Goal: Transaction & Acquisition: Purchase product/service

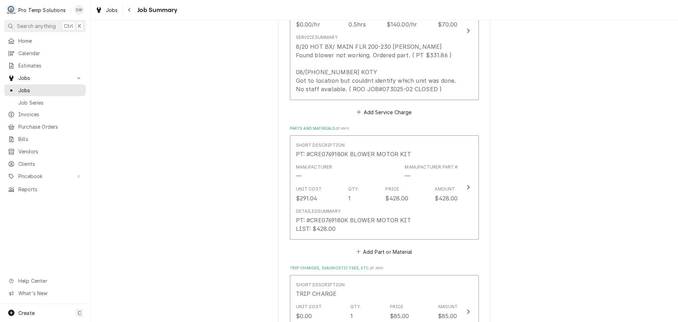
scroll to position [318, 0]
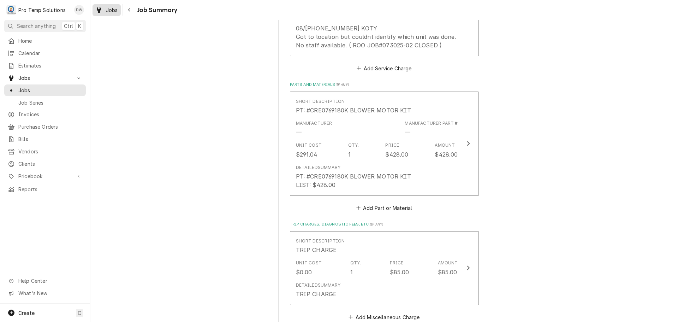
click at [108, 9] on span "Jobs" at bounding box center [112, 9] width 12 height 7
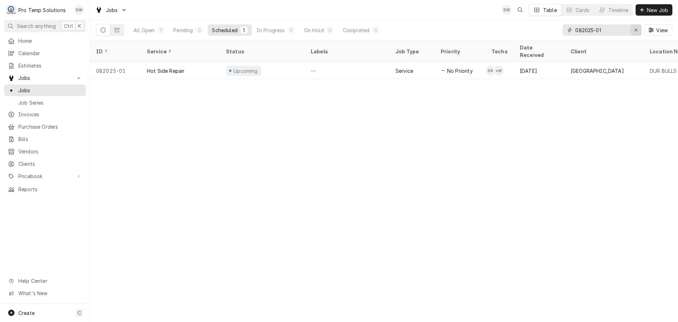
click at [635, 29] on icon "Erase input" at bounding box center [636, 30] width 4 height 5
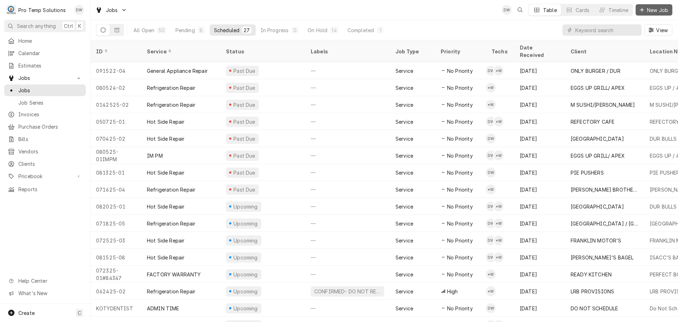
click at [659, 10] on span "New Job" at bounding box center [657, 9] width 24 height 7
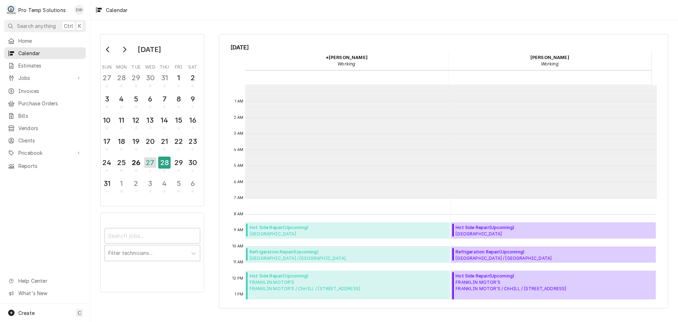
scroll to position [113, 0]
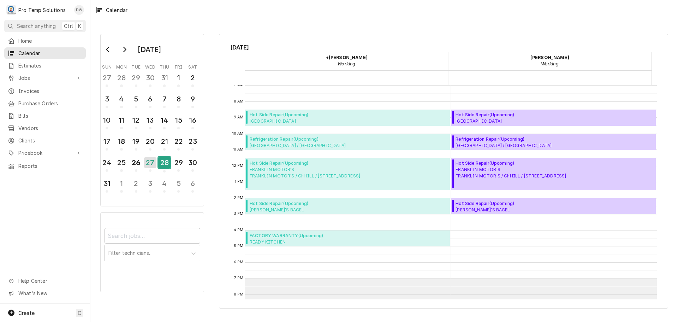
click at [164, 165] on div "28" at bounding box center [164, 162] width 12 height 12
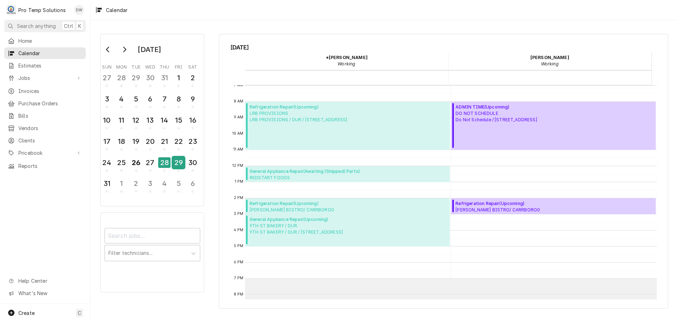
click at [177, 165] on div "29" at bounding box center [178, 162] width 12 height 12
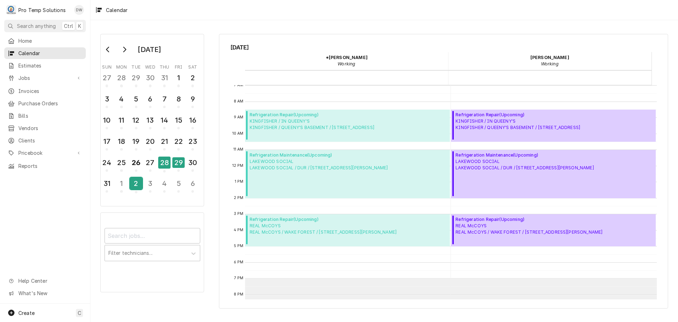
click at [136, 187] on div "2" at bounding box center [136, 183] width 12 height 12
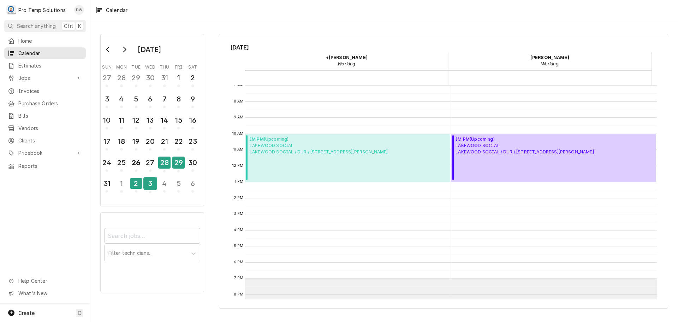
click at [150, 184] on div "3" at bounding box center [150, 183] width 12 height 12
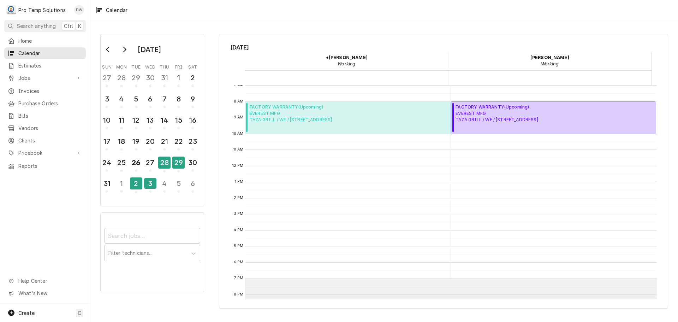
click at [512, 111] on span "EVEREST MFG TAZA GRILL / WF / 1898 S FRANKLIN ST #110" at bounding box center [496, 116] width 82 height 13
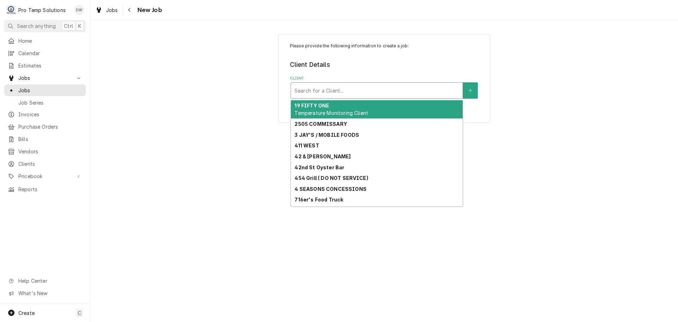
click at [410, 93] on div "Client" at bounding box center [376, 90] width 165 height 13
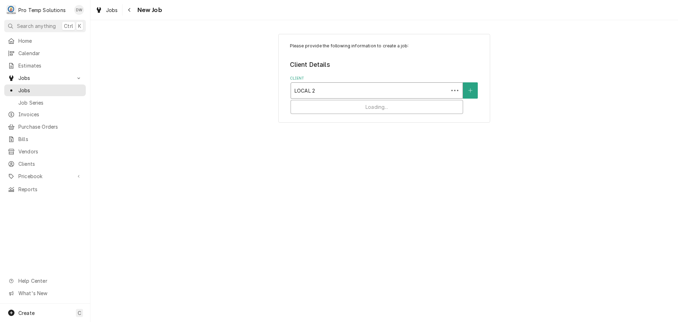
type input "LOCAL 22"
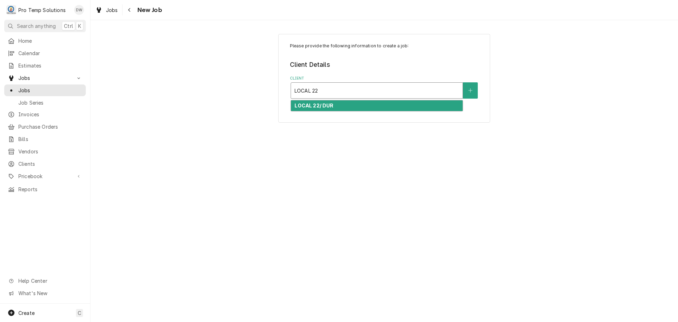
click at [339, 109] on div "LOCAL 22/ DUR" at bounding box center [377, 105] width 172 height 11
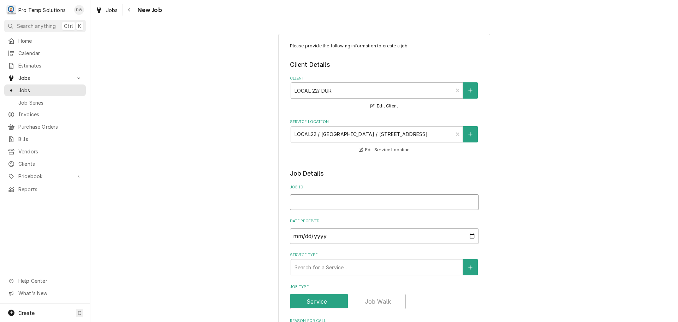
click at [330, 202] on input "Job ID" at bounding box center [384, 202] width 189 height 16
type textarea "x"
type input "0"
type textarea "x"
type input "09"
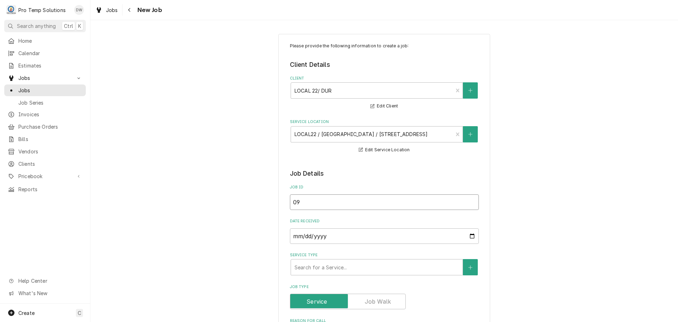
type textarea "x"
type input "090"
type textarea "x"
type input "0903"
type textarea "x"
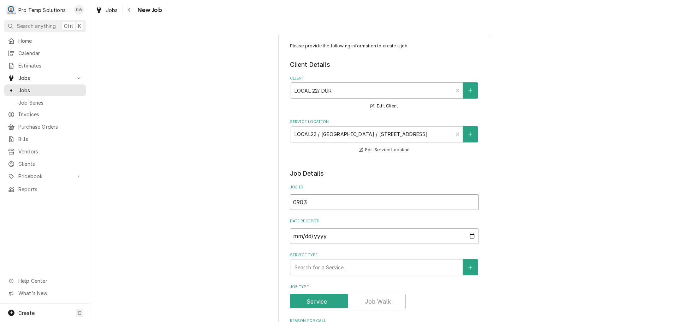
type input "09032"
type textarea "x"
type input "090325"
type textarea "x"
type input "090325-"
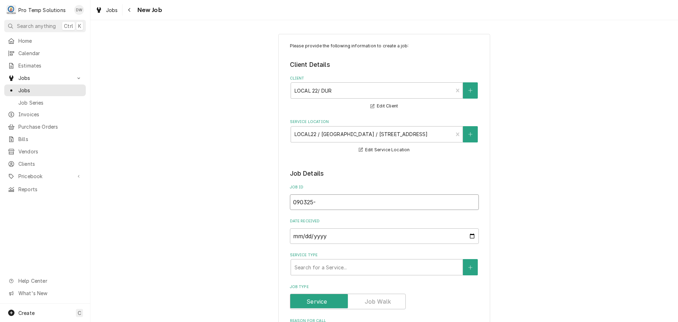
type textarea "x"
type input "090325-0"
type textarea "x"
type input "090325-01"
type textarea "x"
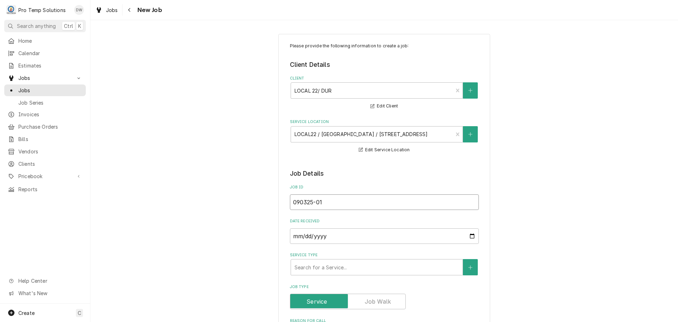
type input "090325-01G"
type textarea "x"
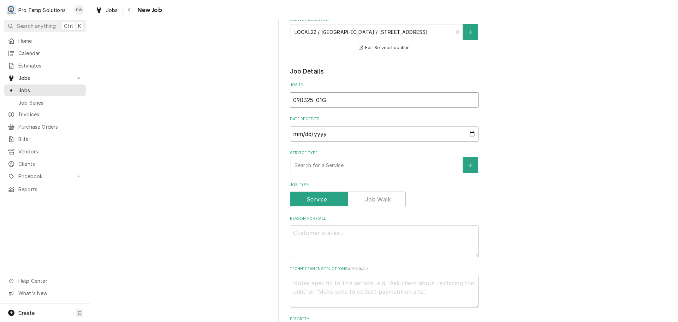
scroll to position [106, 0]
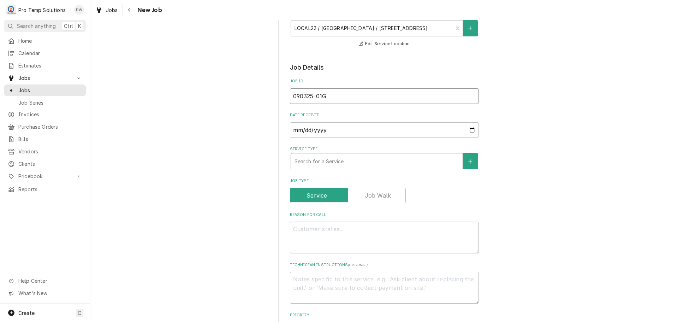
type input "090325-01G"
click at [350, 158] on div "Service Type" at bounding box center [376, 161] width 165 height 13
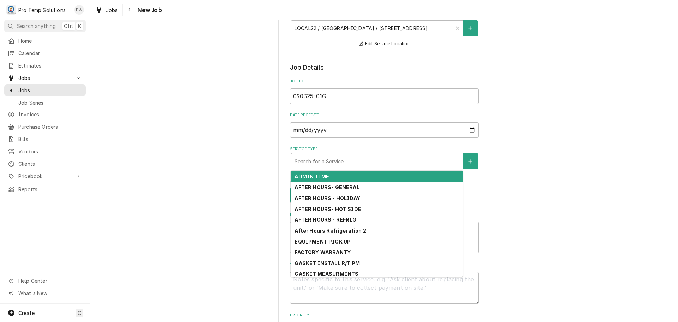
type textarea "x"
type input "G"
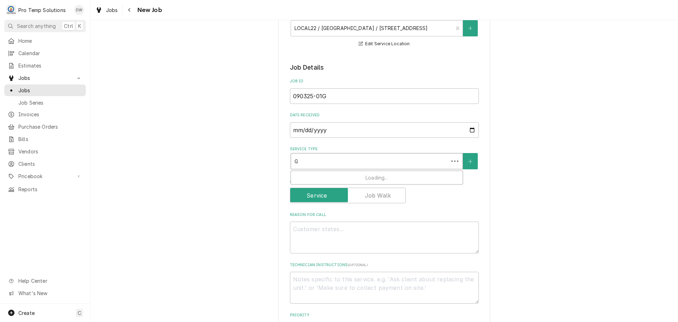
type textarea "x"
type input "GA"
type textarea "x"
type input "GAS"
type textarea "x"
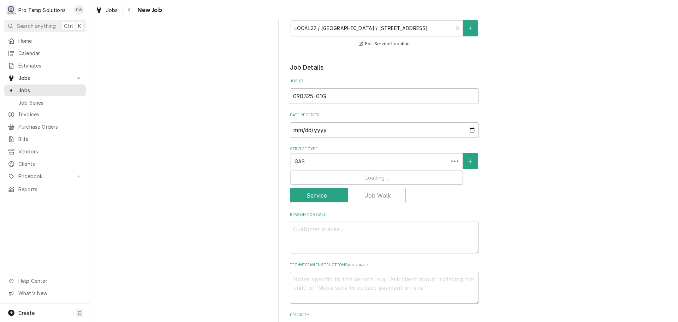
type input "GASK"
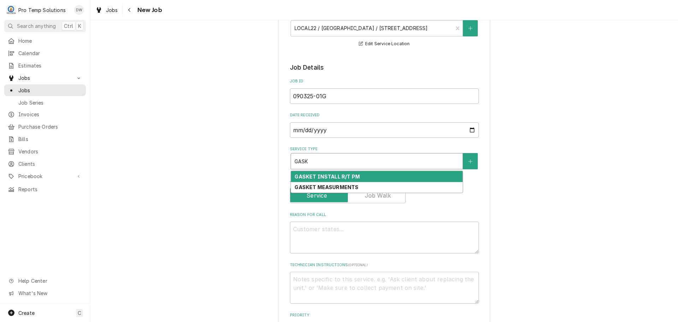
click at [339, 176] on strong "GASKET INSTALL R/T PM" at bounding box center [326, 176] width 65 height 6
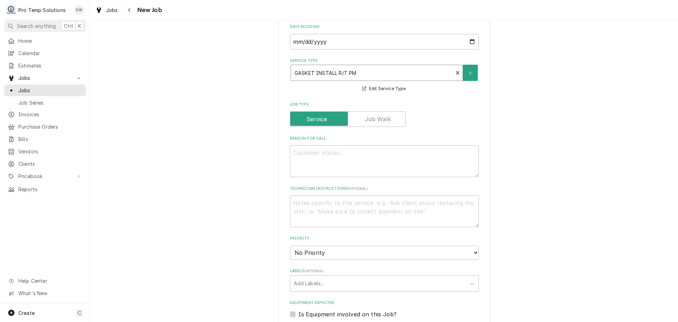
scroll to position [247, 0]
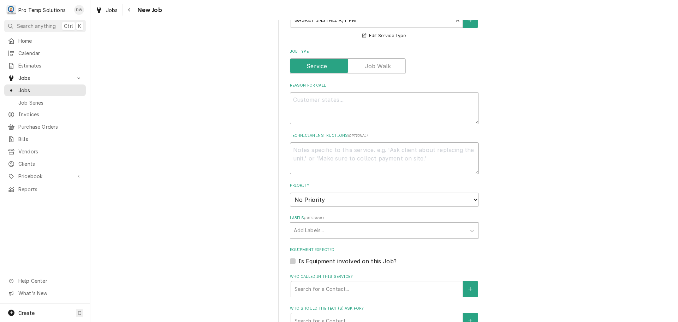
click at [303, 152] on textarea "Technician Instructions ( optional )" at bounding box center [384, 158] width 189 height 32
type textarea "x"
type textarea "G"
type textarea "x"
type textarea "GA"
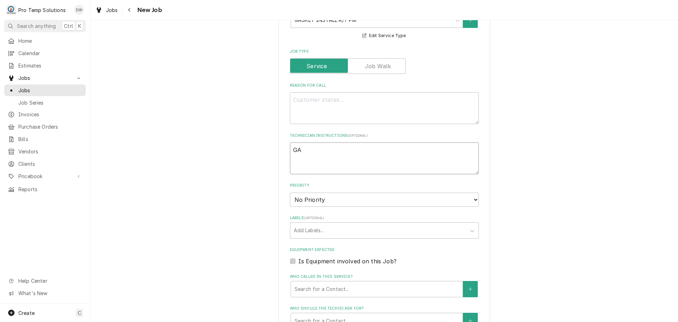
type textarea "x"
type textarea "GAS"
type textarea "x"
type textarea "GASK"
type textarea "x"
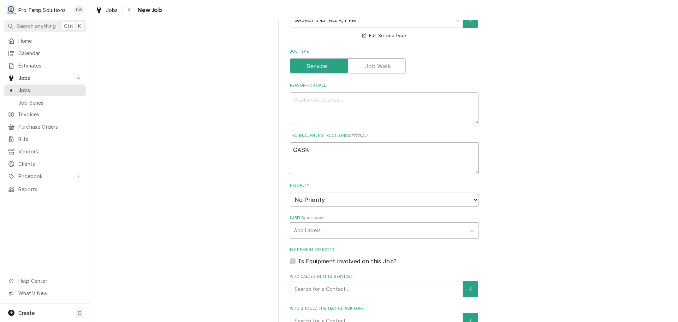
type textarea "GASKE"
type textarea "x"
type textarea "GASKET"
type textarea "x"
type textarea "GASKET"
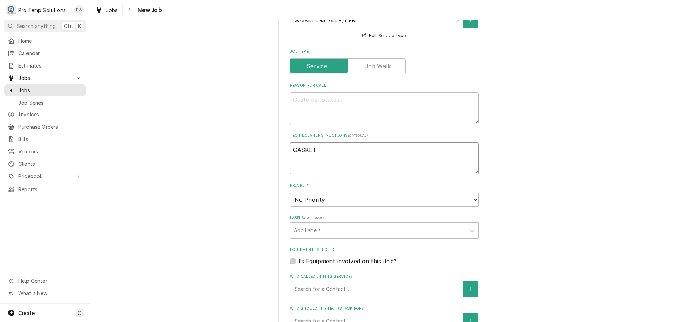
type textarea "x"
type textarea "GASKET I"
type textarea "x"
type textarea "GASKET IN"
type textarea "x"
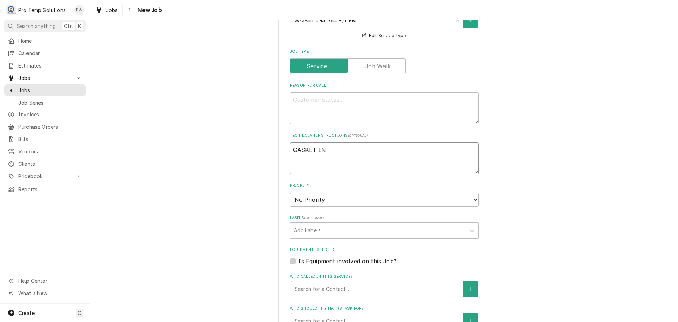
type textarea "GASKET INS"
type textarea "x"
type textarea "GASKET INST"
type textarea "x"
type textarea "GASKET INSTA"
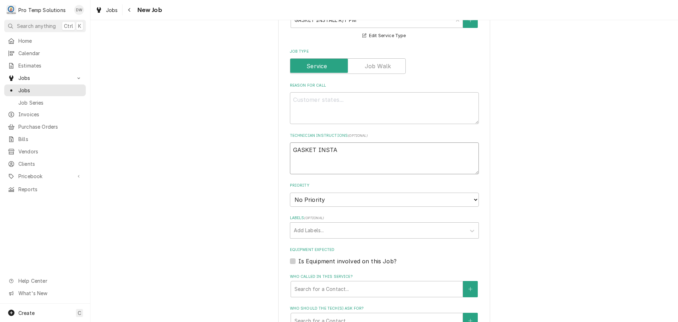
type textarea "x"
type textarea "GASKET INSTAL"
type textarea "x"
type textarea "GASKET INSTALL"
type textarea "x"
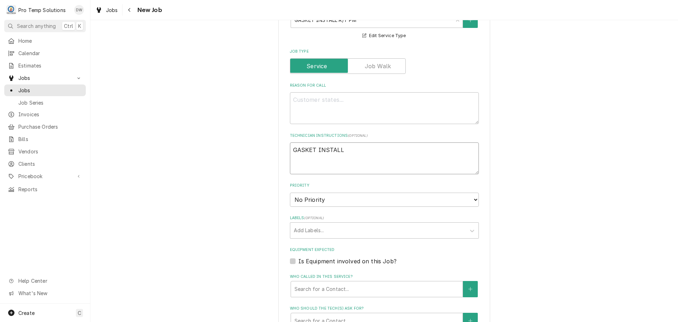
type textarea "GASKET INSTALL"
type textarea "x"
type textarea "GASKET INSTALL R"
type textarea "x"
type textarea "GASKET INSTALL R/"
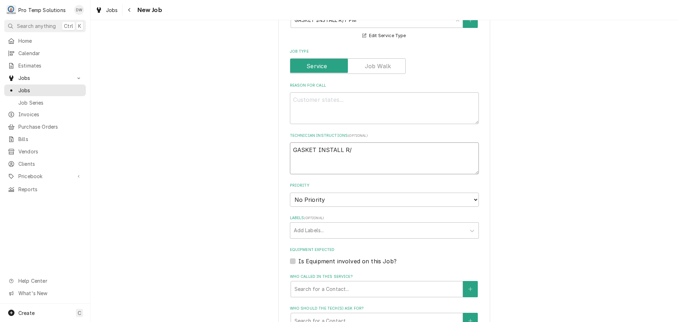
type textarea "x"
type textarea "GASKET INSTALL R/T"
type textarea "x"
type textarea "GASKET INSTALL R/T"
type textarea "x"
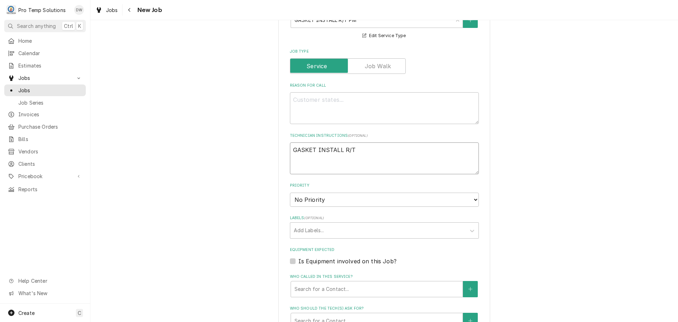
type textarea "GASKET INSTALL R/T #"
type textarea "x"
type textarea "GASKET INSTALL R/T #0"
type textarea "x"
type textarea "GASKET INSTALL R/T #08"
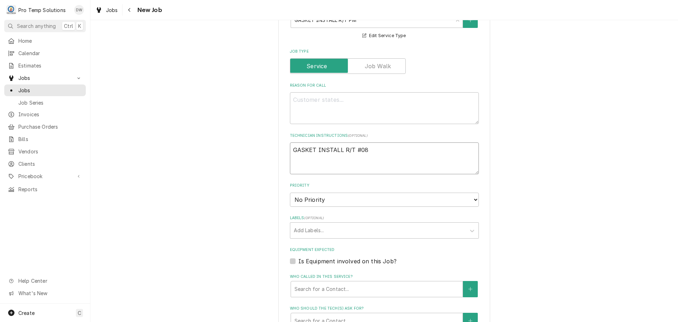
type textarea "x"
type textarea "GASKET INSTALL R/T #082"
type textarea "x"
type textarea "GASKET INSTALL R/T #0825"
type textarea "x"
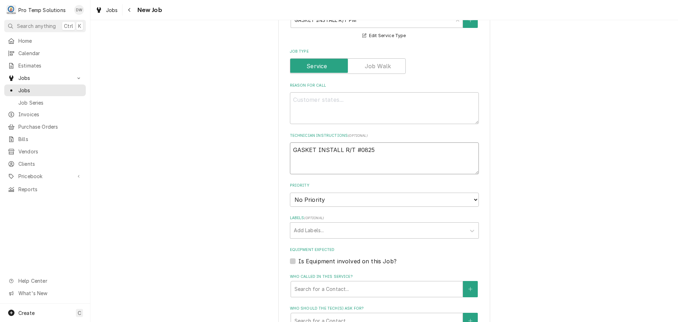
type textarea "GASKET INSTALL R/T #08252"
type textarea "x"
type textarea "GASKET INSTALL R/T #082525"
type textarea "x"
type textarea "GASKET INSTALL R/T #0825250"
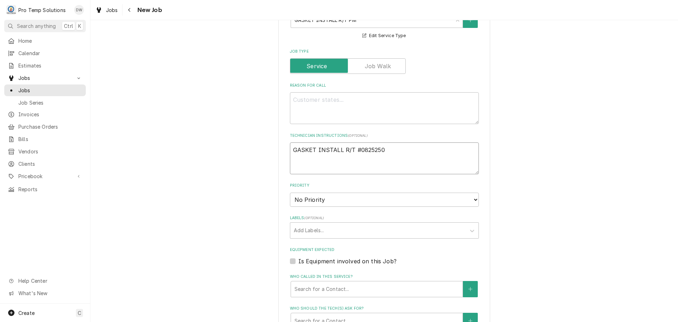
type textarea "x"
type textarea "GASKET INSTALL R/T #08252500"
type textarea "x"
type textarea "GASKET INSTALL R/T #082525002"
type textarea "x"
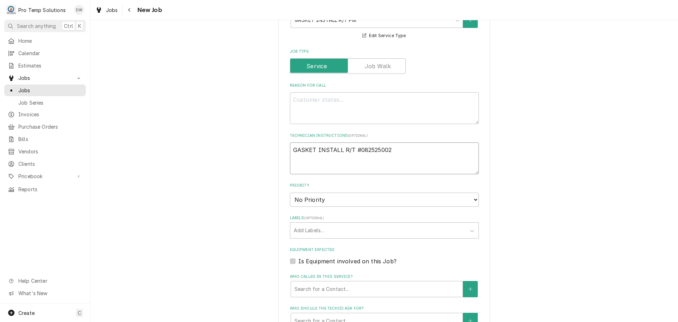
type textarea "GASKET INSTALL R/T #082525002-"
type textarea "x"
type textarea "GASKET INSTALL R/T #082525002-P"
type textarea "x"
type textarea "GASKET INSTALL R/T #082525002-PM"
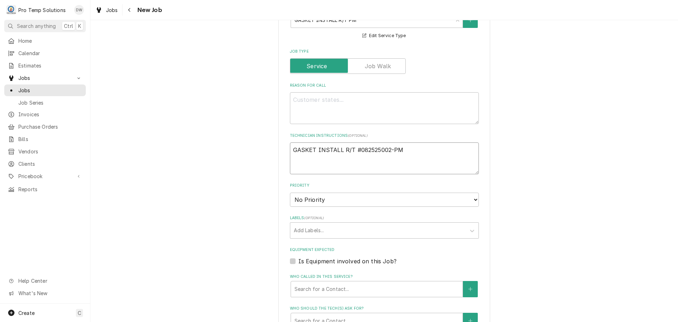
type textarea "x"
type textarea "GASKET INSTALL R/T #082525002-PM"
type textarea "x"
type textarea "GASKET INSTALL R/T #082525002-PM"
click at [310, 96] on textarea "Reason For Call" at bounding box center [384, 108] width 189 height 32
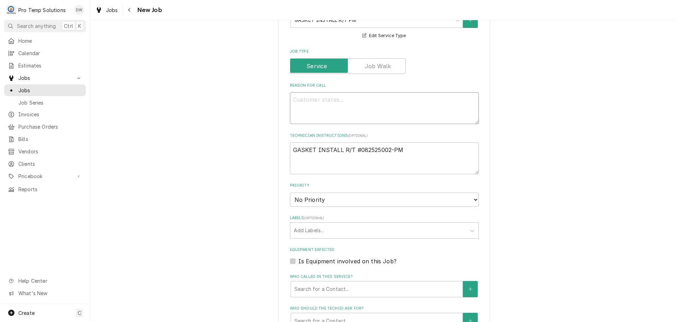
type textarea "x"
type textarea "I"
type textarea "x"
type textarea "IN"
type textarea "x"
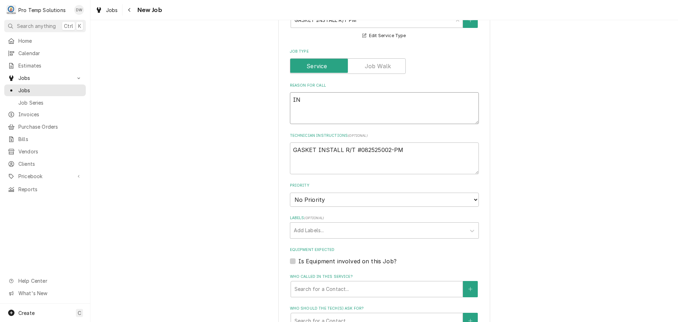
type textarea "INS"
type textarea "x"
type textarea "INST"
type textarea "x"
type textarea "INSTA"
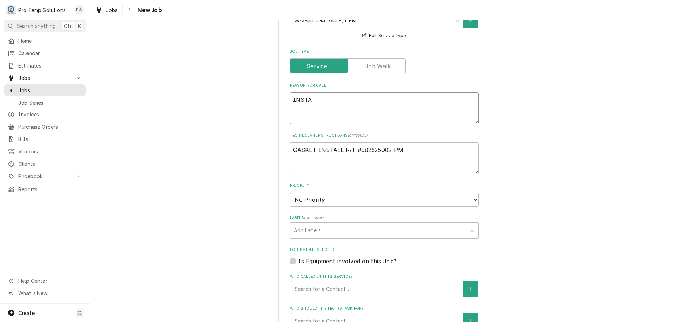
type textarea "x"
type textarea "INSTAL"
type textarea "x"
type textarea "INSTALL"
type textarea "x"
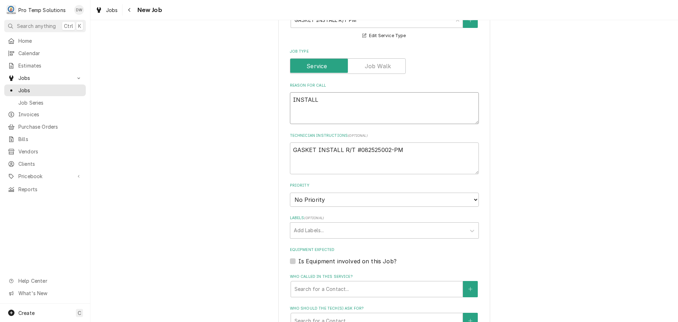
type textarea "INSTALL"
type textarea "x"
type textarea "INSTALL ("
type textarea "x"
type textarea "INSTALL ("
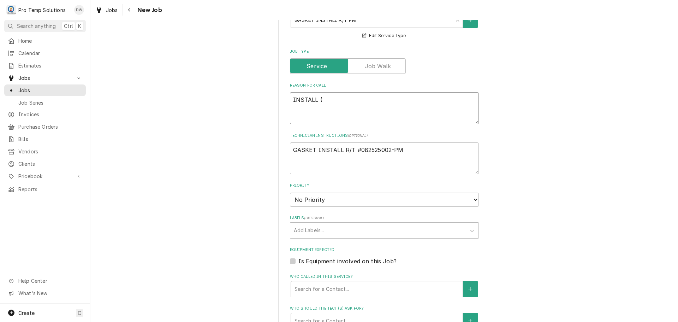
type textarea "x"
type textarea "INSTALL ( 7"
type textarea "x"
type textarea "INSTALL ( 7)"
type textarea "x"
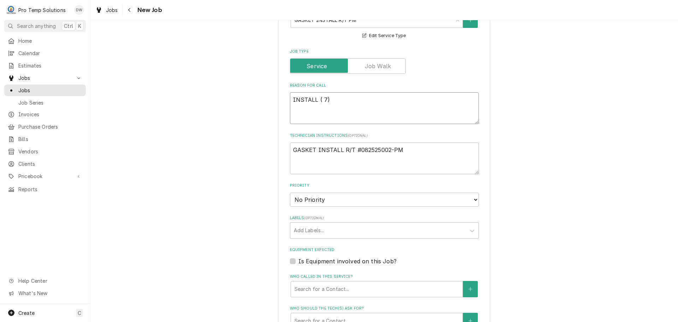
type textarea "INSTALL ( 7)"
type textarea "x"
type textarea "INSTALL ( 7) G"
type textarea "x"
type textarea "INSTALL ( 7) GA"
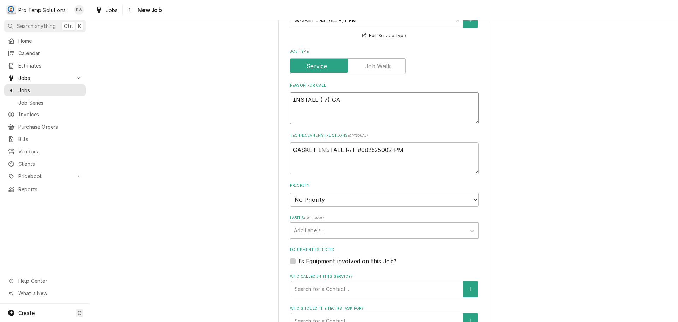
type textarea "x"
type textarea "INSTALL ( 7) GAS"
type textarea "x"
type textarea "INSTALL ( 7) GASK"
type textarea "x"
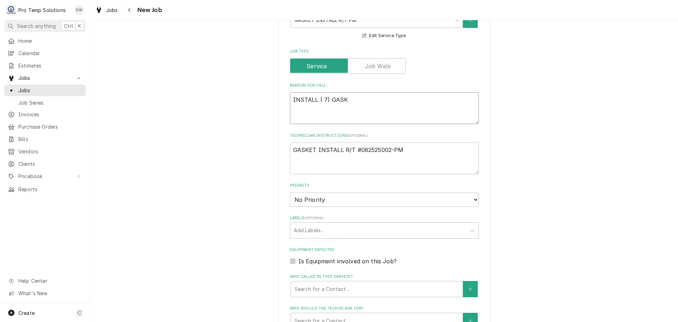
type textarea "INSTALL ( 7) GASKE"
type textarea "x"
type textarea "INSTALL ( 7) GASKET"
type textarea "x"
type textarea "INSTALL ( 7) GASKETS"
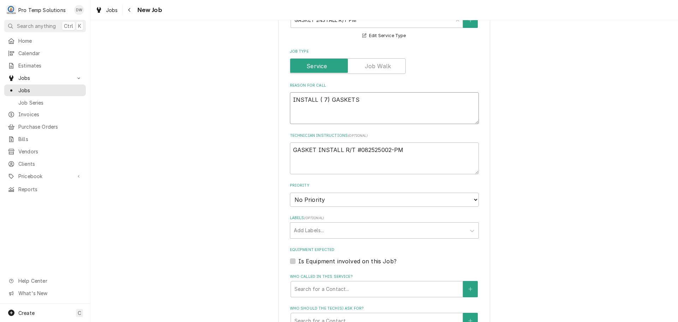
type textarea "x"
type textarea "INSTALL ( 7) GASKETS"
type textarea "x"
type textarea "INSTALL ( 7) GASKETS"
click at [411, 150] on textarea "GASKET INSTALL R/T #082525002-PM" at bounding box center [384, 158] width 189 height 32
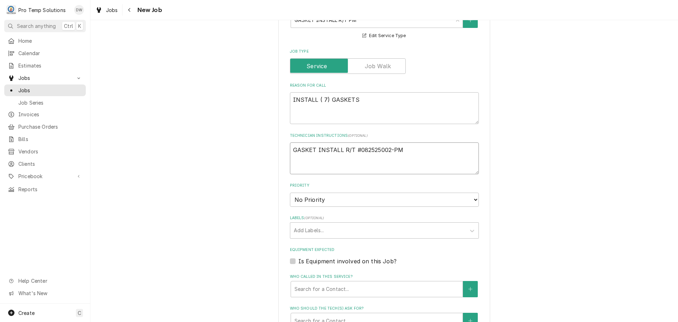
type textarea "x"
type textarea "GASKET INSTALL R/T #082525002-PM ("
type textarea "x"
type textarea "GASKET INSTALL R/T #082525002-PM ("
type textarea "x"
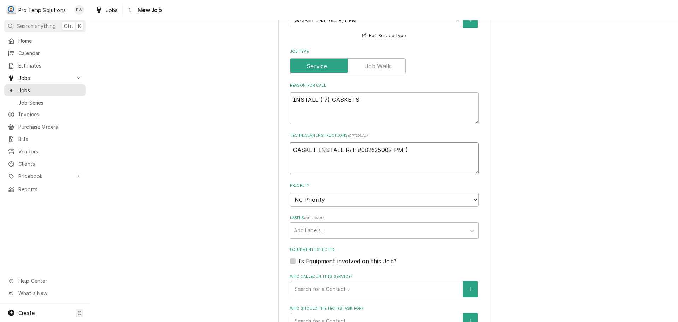
type textarea "GASKET INSTALL R/T #082525002-PM ( T"
type textarea "x"
type textarea "GASKET INSTALL R/T #082525002-PM ( TRU"
type textarea "x"
type textarea "GASKET INSTALL R/T #082525002-PM ( TRUE"
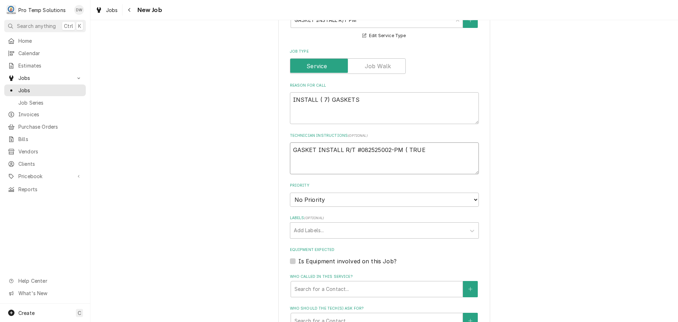
type textarea "x"
type textarea "GASKET INSTALL R/T #082525002-PM ( TRUE"
type textarea "x"
type textarea "GASKET INSTALL R/T #082525002-PM ( TRUE $"
type textarea "x"
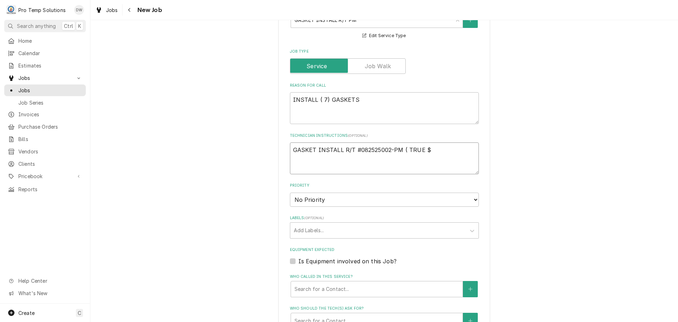
type textarea "GASKET INSTALL R/T #082525002-PM ( TRUE $3"
type textarea "x"
type textarea "GASKET INSTALL R/T #082525002-PM ( TRUE $34"
type textarea "x"
type textarea "GASKET INSTALL R/T #082525002-PM ( TRUE $344"
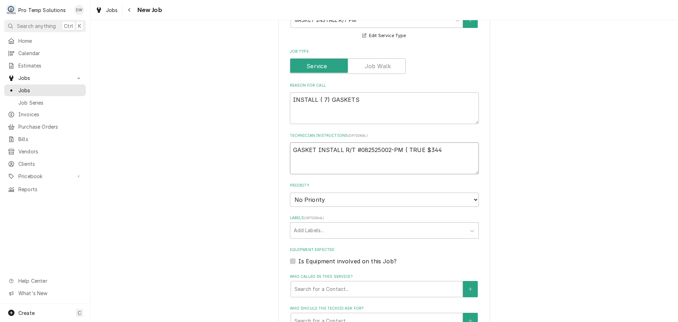
type textarea "x"
type textarea "GASKET INSTALL R/T #082525002-PM ( TRUE $344."
type textarea "x"
type textarea "GASKET INSTALL R/T #082525002-PM ( TRUE $344.9"
type textarea "x"
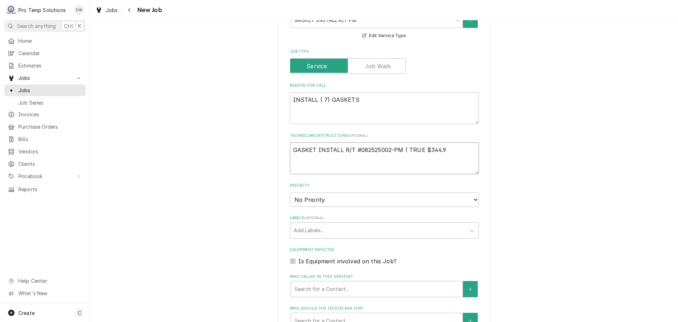
type textarea "GASKET INSTALL R/T #082525002-PM ( TRUE $344.93"
type textarea "x"
type textarea "GASKET INSTALL R/T #082525002-PM ( TRUE $344.93"
type textarea "x"
type textarea "GASKET INSTALL R/T #082525002-PM ( TRUE $344.93 )"
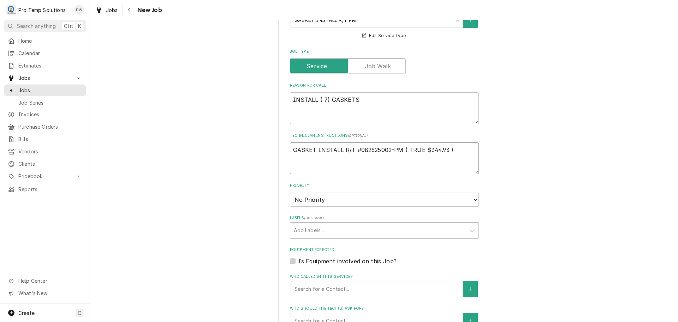
type textarea "x"
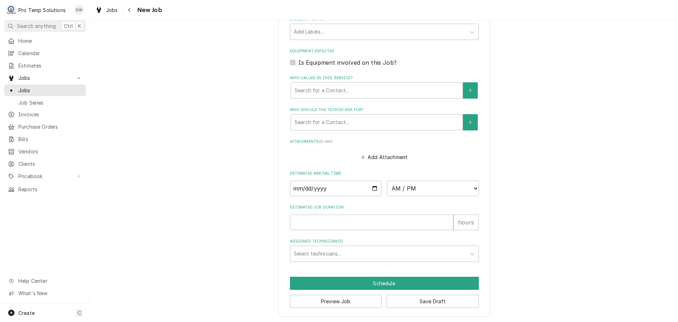
scroll to position [447, 0]
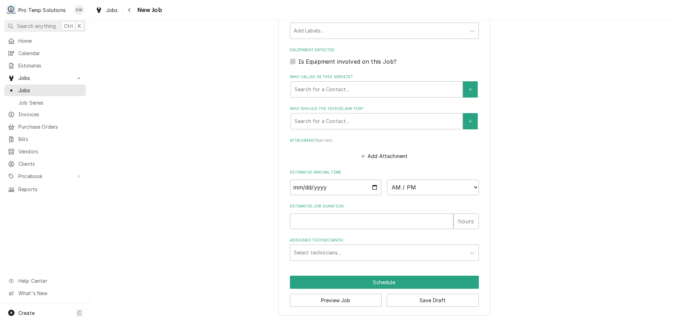
type textarea "GASKET INSTALL R/T #082525002-PM ( TRUE $344.93 )"
click at [373, 186] on input "Date" at bounding box center [336, 187] width 92 height 16
type textarea "x"
type input "2025-09-03"
click at [468, 186] on select "AM / PM 6:00 AM 6:15 AM 6:30 AM 6:45 AM 7:00 AM 7:15 AM 7:30 AM 7:45 AM 8:00 AM…" at bounding box center [433, 187] width 92 height 16
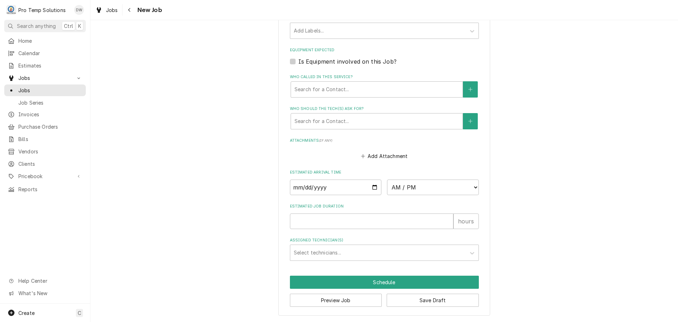
type textarea "x"
click at [471, 187] on select "AM / PM 6:00 AM 6:15 AM 6:30 AM 6:45 AM 7:00 AM 7:15 AM 7:30 AM 7:45 AM 8:00 AM…" at bounding box center [433, 187] width 92 height 16
select select "08:30:00"
click at [387, 179] on select "AM / PM 6:00 AM 6:15 AM 6:30 AM 6:45 AM 7:00 AM 7:15 AM 7:30 AM 7:45 AM 8:00 AM…" at bounding box center [433, 187] width 92 height 16
click at [428, 216] on input "Estimated Job Duration" at bounding box center [371, 221] width 163 height 16
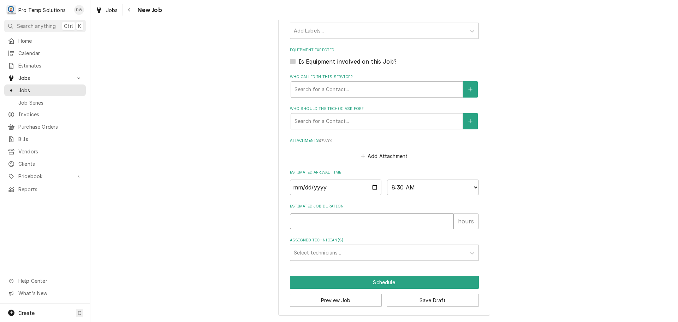
type textarea "x"
type input "2"
type textarea "x"
type input "2"
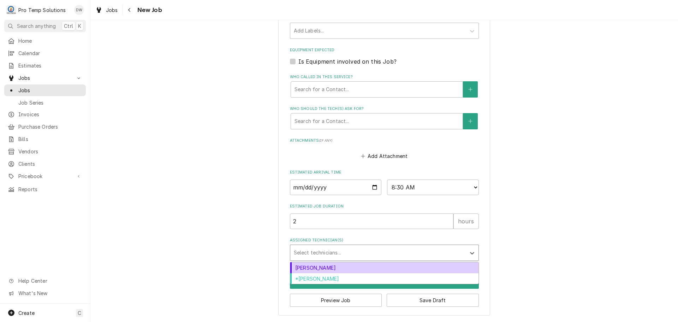
click at [346, 252] on div "Assigned Technician(s)" at bounding box center [378, 252] width 168 height 13
click at [337, 267] on div "Dakota Williams" at bounding box center [384, 267] width 188 height 11
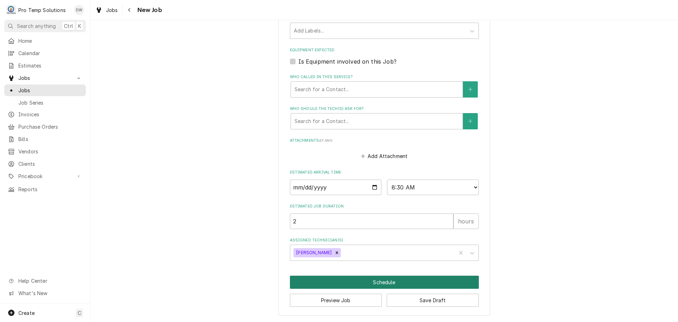
click at [384, 283] on button "Schedule" at bounding box center [384, 281] width 189 height 13
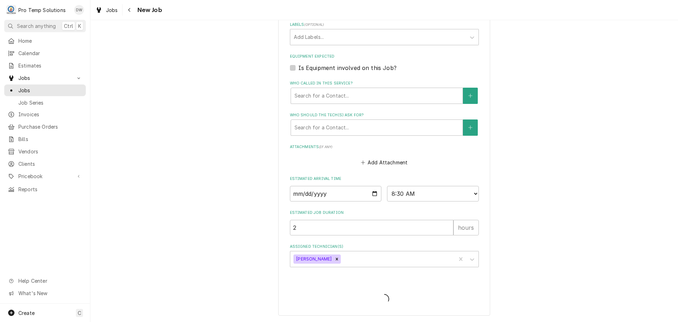
type textarea "x"
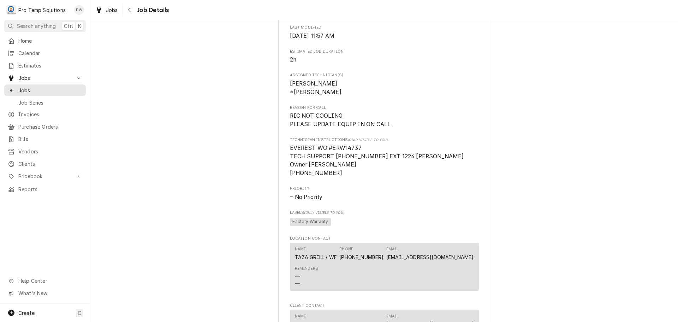
scroll to position [600, 0]
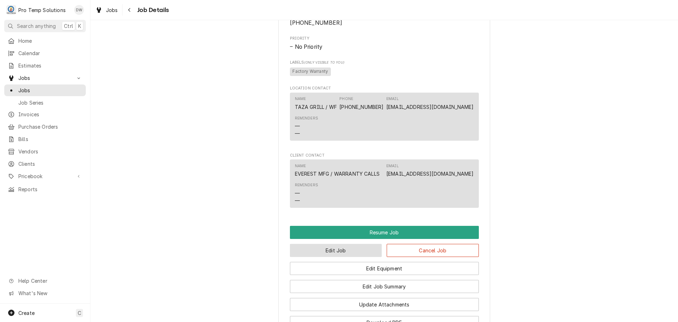
click at [344, 249] on button "Edit Job" at bounding box center [336, 250] width 92 height 13
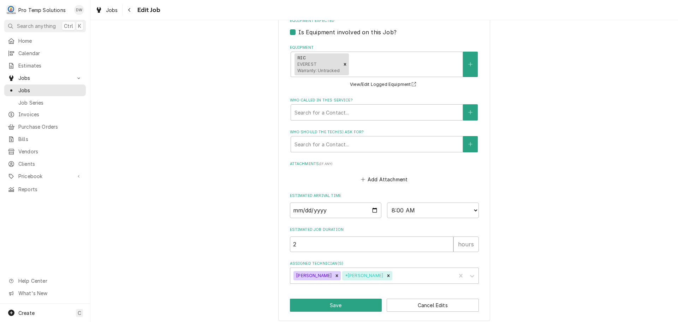
scroll to position [469, 0]
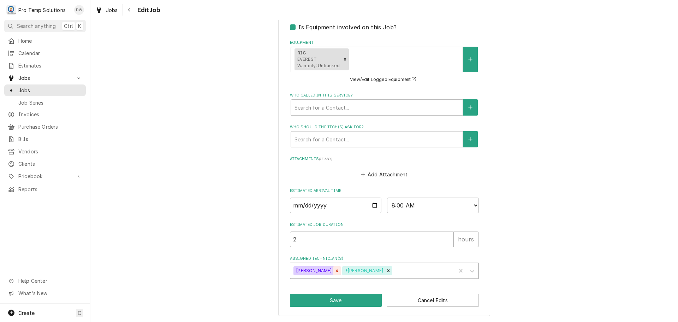
click at [334, 270] on icon "Remove Dakota Williams" at bounding box center [336, 270] width 5 height 5
click at [340, 300] on button "Save" at bounding box center [336, 299] width 92 height 13
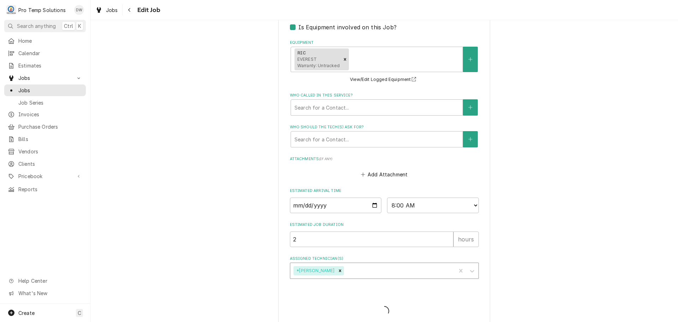
type textarea "x"
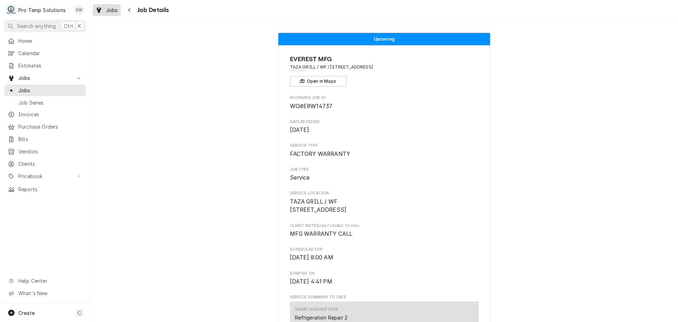
click at [107, 7] on span "Jobs" at bounding box center [112, 9] width 12 height 7
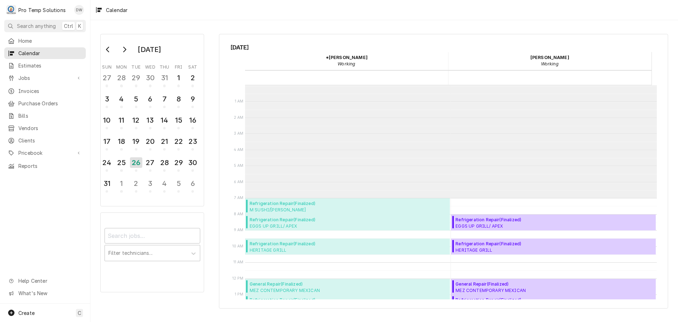
scroll to position [113, 0]
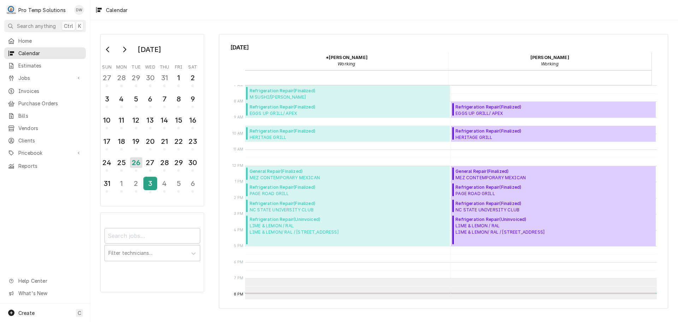
click at [150, 188] on div "3" at bounding box center [150, 183] width 12 height 12
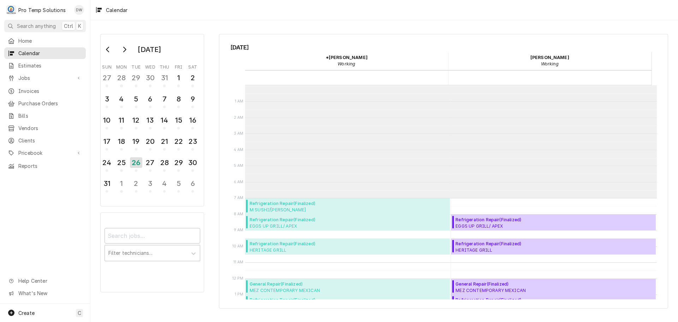
scroll to position [113, 0]
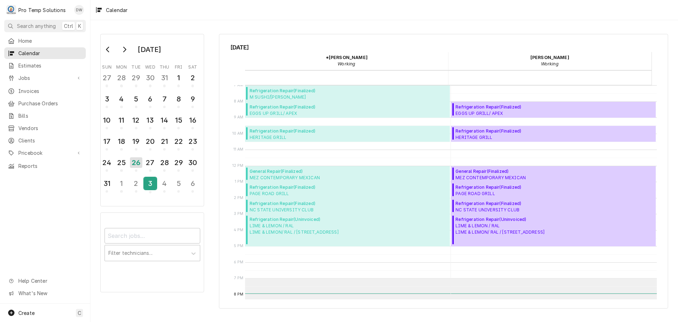
click at [154, 179] on div "3" at bounding box center [150, 183] width 12 height 12
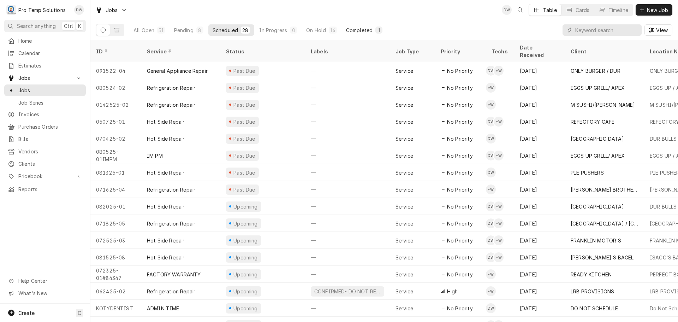
click at [362, 28] on div "Completed" at bounding box center [359, 29] width 26 height 7
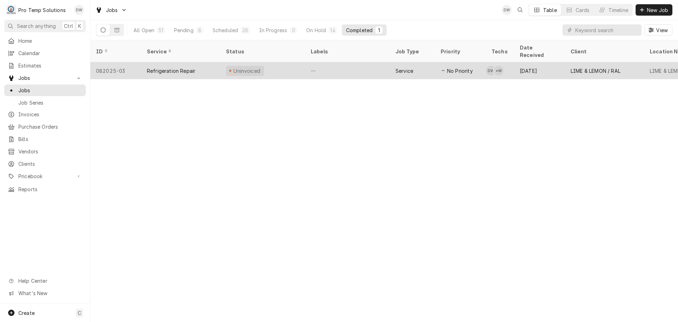
click at [360, 64] on div "—" at bounding box center [347, 70] width 85 height 17
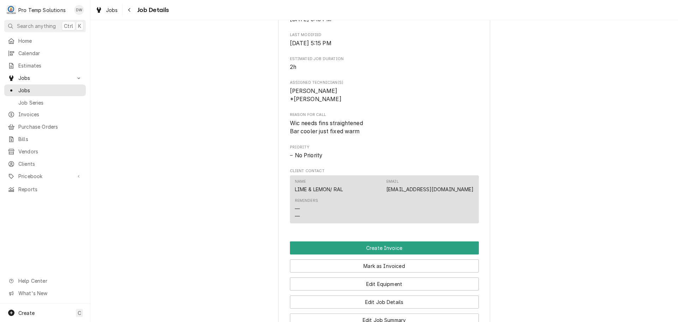
scroll to position [424, 0]
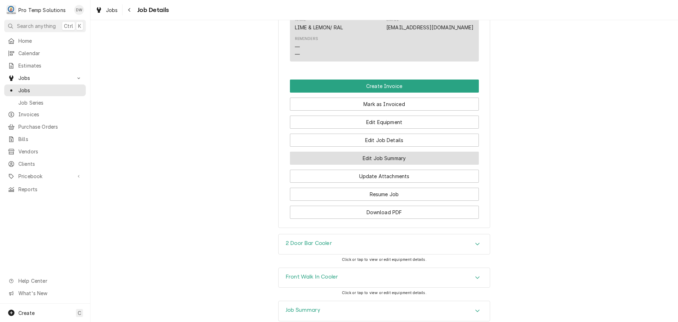
click at [372, 165] on button "Edit Job Summary" at bounding box center [384, 157] width 189 height 13
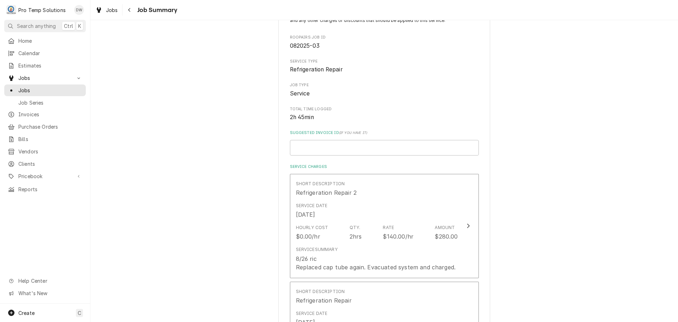
scroll to position [71, 0]
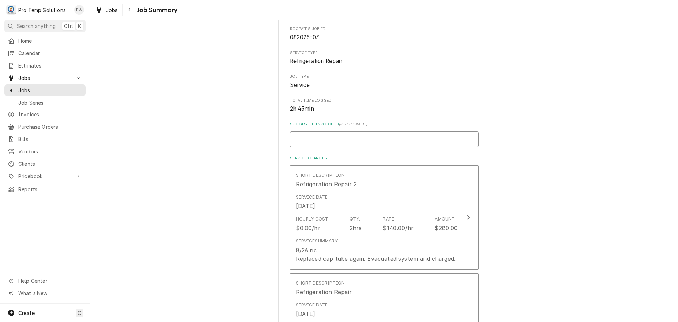
click at [326, 139] on input "Suggested Invoice ID ( if you have it )" at bounding box center [384, 139] width 189 height 16
type textarea "x"
type input "#"
type textarea "x"
type input "#0"
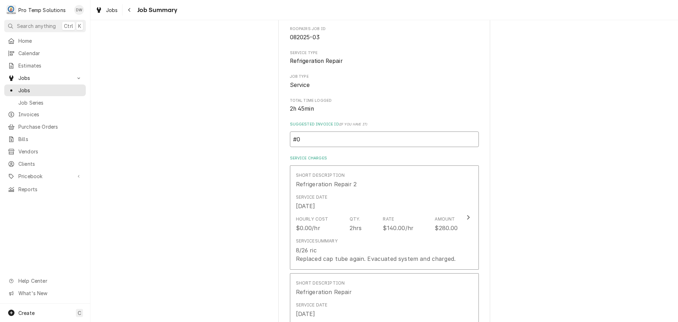
type textarea "x"
type input "#08"
type textarea "x"
type input "#082"
type textarea "x"
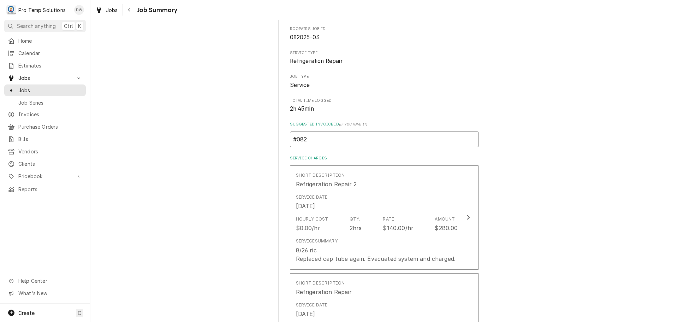
type input "#0826"
type textarea "x"
type input "#08262"
type textarea "x"
type input "#082625"
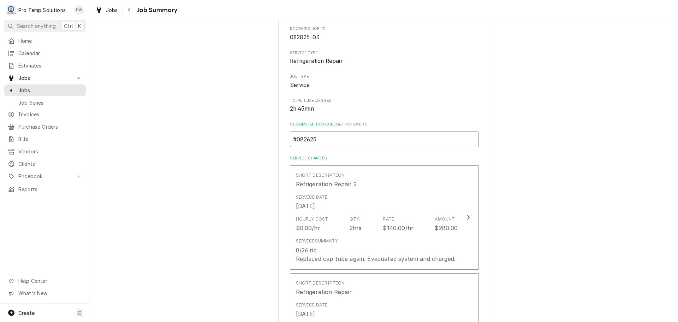
type textarea "x"
type input "#0826250"
type textarea "x"
type input "#08262500"
type textarea "x"
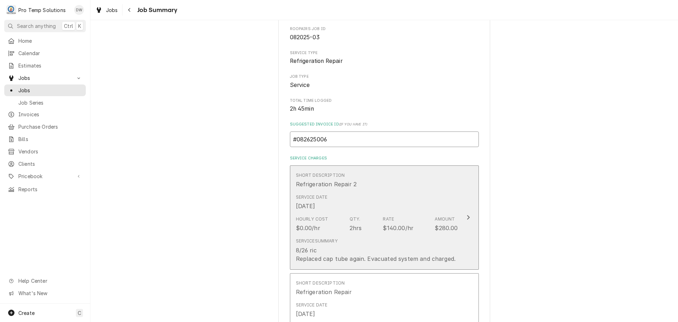
type input "#082625006"
click at [466, 217] on icon "Update Line Item" at bounding box center [468, 217] width 4 height 6
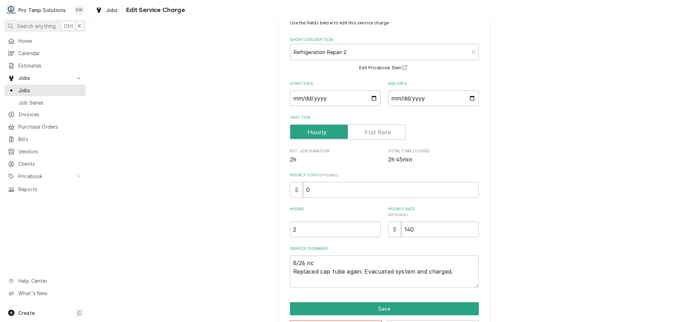
scroll to position [49, 0]
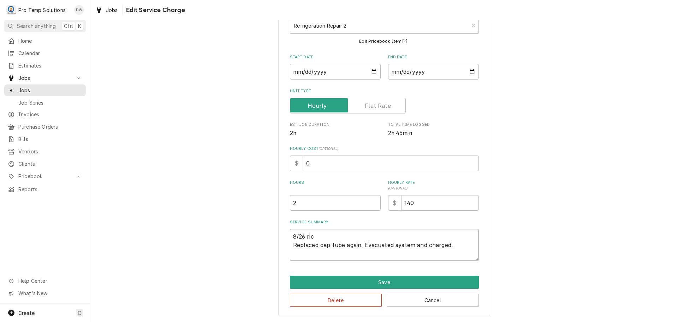
click at [315, 233] on textarea "8/26 ric Replaced cap tube again. Evacuated system and charged." at bounding box center [384, 245] width 189 height 32
type textarea "x"
type textarea "8/26 ri Replaced cap tube again. Evacuated system and charged."
type textarea "x"
type textarea "8/26 r Replaced cap tube again. Evacuated system and charged."
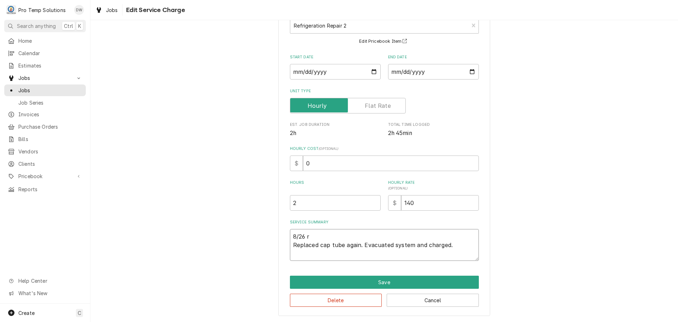
type textarea "x"
type textarea "8/26 Replaced cap tube again. Evacuated system and charged."
type textarea "x"
type textarea "8/26 R Replaced cap tube again. Evacuated system and charged."
type textarea "x"
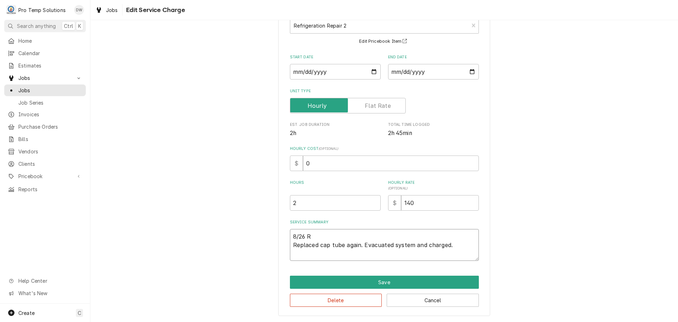
type textarea "8/26 RI Replaced cap tube again. Evacuated system and charged."
type textarea "x"
type textarea "8/26 RIC Replaced cap tube again. Evacuated system and charged."
type textarea "x"
type textarea "8/26 RIC Replaced cap tube again. Evacuated system and charged."
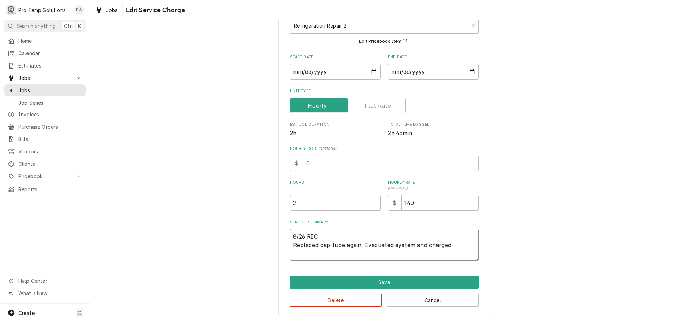
type textarea "x"
type textarea "8/26 RIC 3 Replaced cap tube again. Evacuated system and charged."
type textarea "x"
type textarea "8/26 RIC 31 Replaced cap tube again. Evacuated system and charged."
type textarea "x"
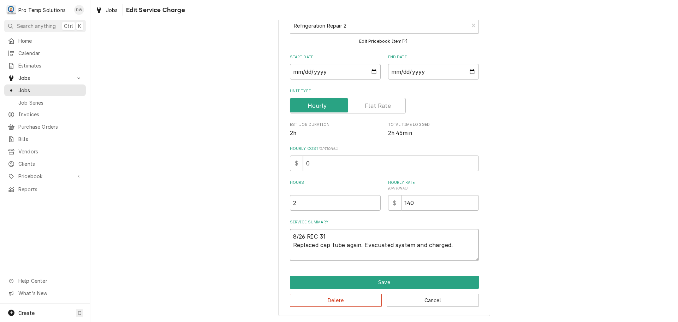
type textarea "8/26 RIC 315 Replaced cap tube again. Evacuated system and charged."
type textarea "x"
type textarea "8/26 RIC 315- Replaced cap tube again. Evacuated system and charged."
type textarea "x"
type textarea "8/26 RIC 315-5 Replaced cap tube again. Evacuated system and charged."
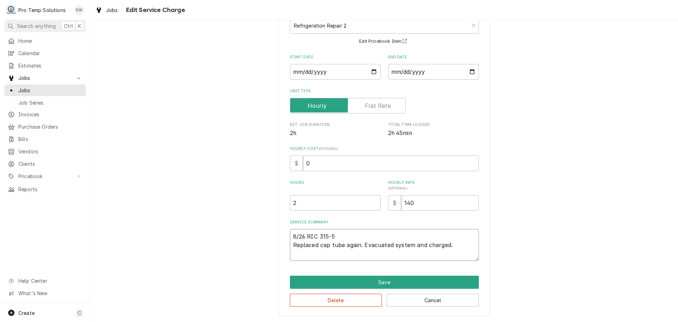
type textarea "x"
type textarea "8/26 RIC 315-51 Replaced cap tube again. Evacuated system and charged."
type textarea "x"
type textarea "8/26 RIC 315-515 Replaced cap tube again. Evacuated system and charged."
type textarea "x"
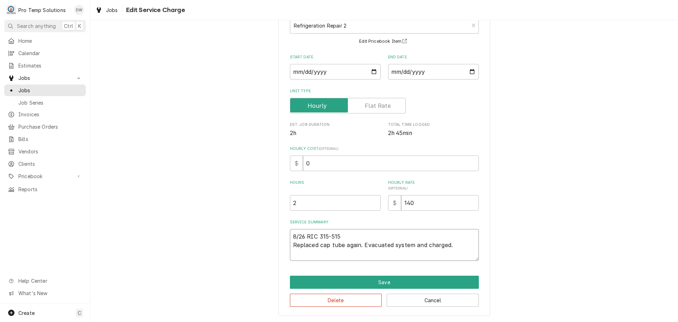
type textarea "8/26 RIC 315-515 Replaced cap tube again. Evacuated system and charged."
type textarea "x"
type textarea "8/26 RIC 315-515 K Replaced cap tube again. Evacuated system and charged."
type textarea "x"
type textarea "8/26 RIC 315-515 KE Replaced cap tube again. Evacuated system and charged."
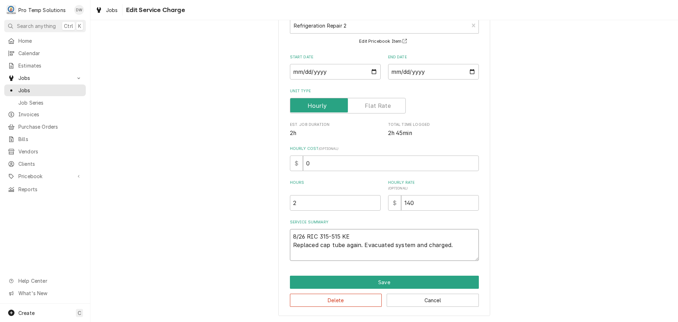
type textarea "x"
type textarea "8/26 RIC 315-515 KEV Replaced cap tube again. Evacuated system and charged."
type textarea "x"
type textarea "8/26 RIC 315-515 KEVI Replaced cap tube again. Evacuated system and charged."
type textarea "x"
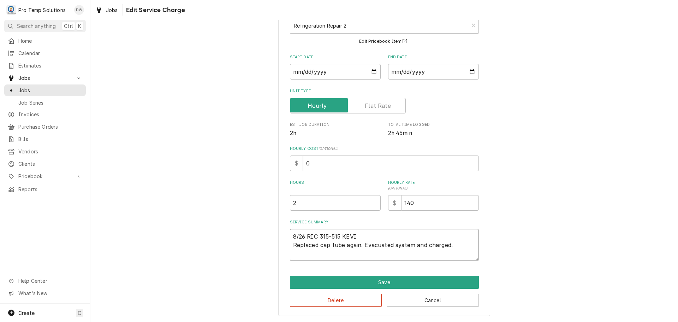
type textarea "8/26 RIC 315-515 KEVIN Replaced cap tube again. Evacuated system and charged."
type textarea "x"
type textarea "8/26 RIC 315-515 KEVIN Replaced cap tube again. Evacuated system and charged."
type textarea "x"
type textarea "8/26 RIC 315-515 KEVIN K Replaced cap tube again. Evacuated system and charged."
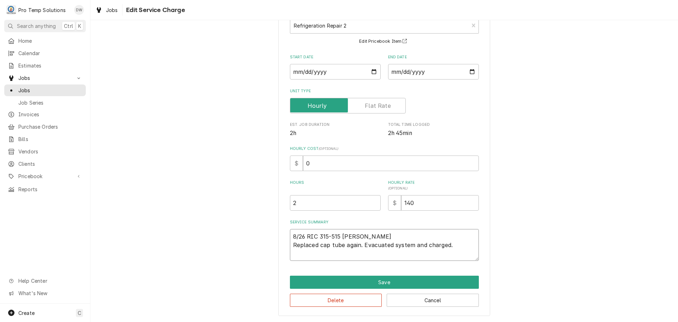
type textarea "x"
type textarea "8/26 RIC 315-515 KEVIN KO Replaced cap tube again. Evacuated system and charged."
type textarea "x"
type textarea "8/26 RIC 315-515 KEVIN KOT Replaced cap tube again. Evacuated system and charge…"
type textarea "x"
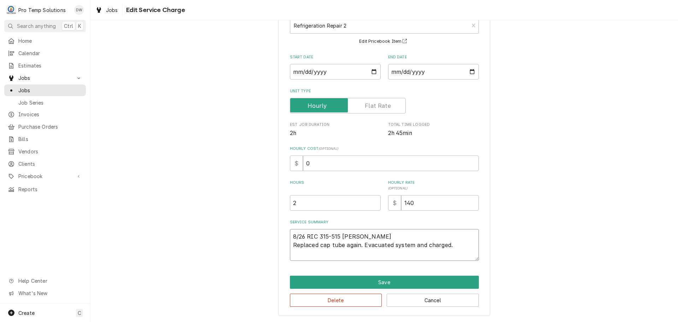
type textarea "8/26 RIC 315-515 KEVIN KOTY Replaced cap tube again. Evacuated system and charg…"
type textarea "x"
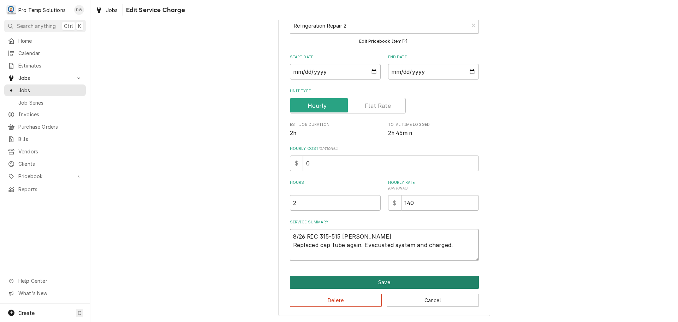
type textarea "8/26 RIC 315-515 KEVIN KOTY Replaced cap tube again. Evacuated system and charg…"
click at [382, 283] on button "Save" at bounding box center [384, 281] width 189 height 13
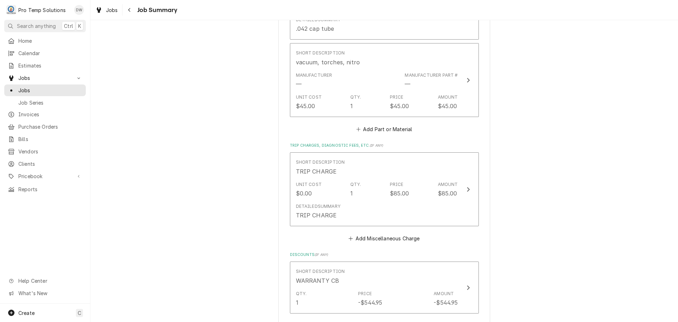
scroll to position [530, 0]
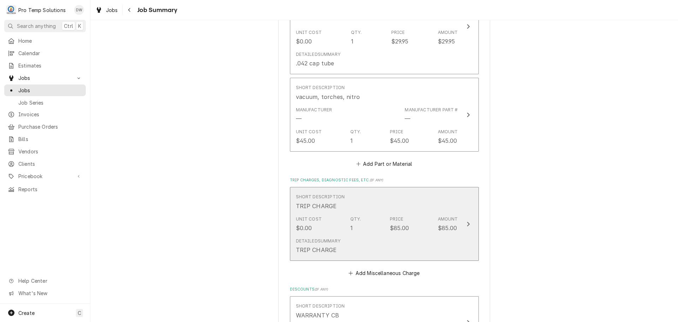
click at [466, 227] on icon "Update Line Item" at bounding box center [468, 224] width 4 height 6
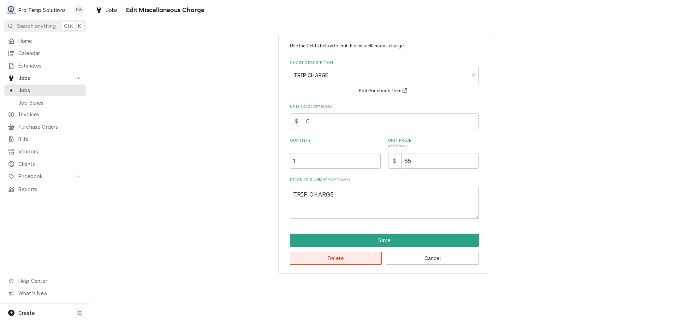
click at [347, 256] on button "Delete" at bounding box center [336, 257] width 92 height 13
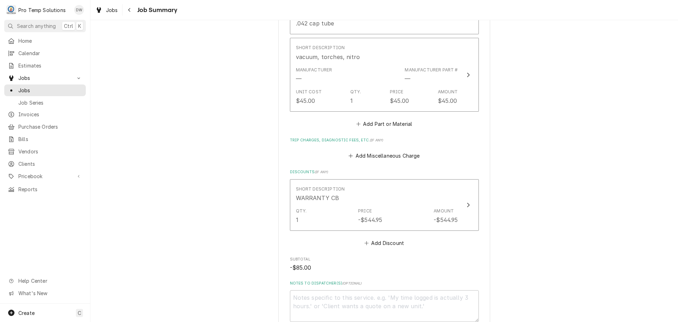
scroll to position [541, 0]
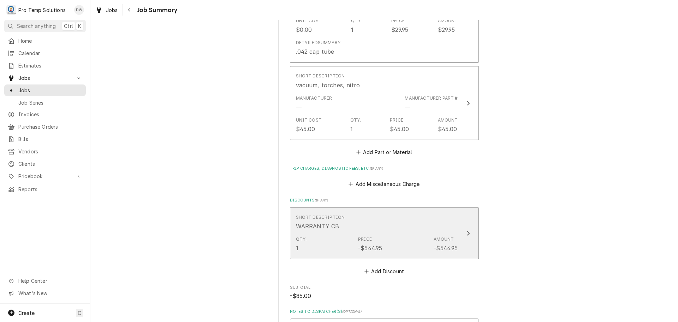
click at [466, 236] on icon "Update Line Item" at bounding box center [468, 233] width 4 height 6
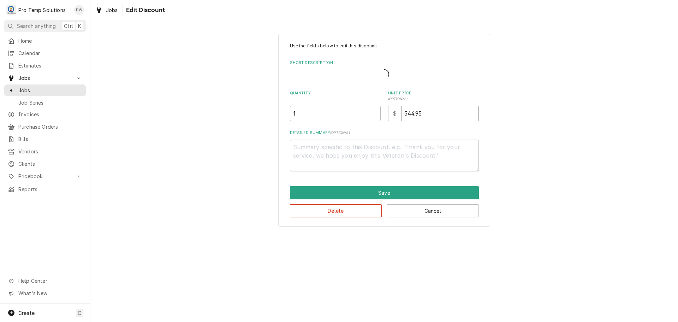
click at [432, 106] on input "544.95" at bounding box center [440, 114] width 78 height 16
type textarea "x"
type input "544.9"
type textarea "x"
type input "544"
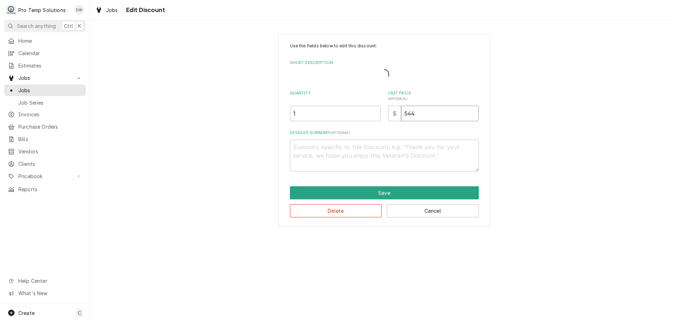
type textarea "x"
type input "54"
type textarea "x"
type input "5"
type textarea "x"
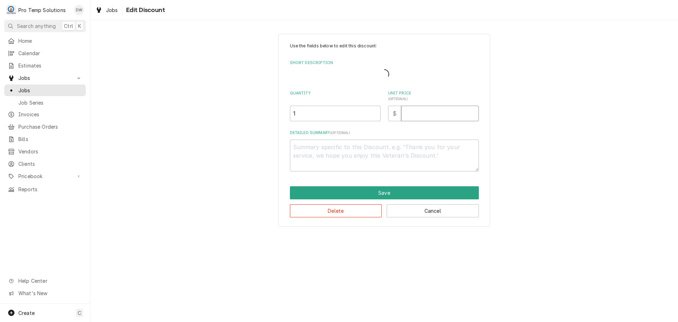
type textarea "x"
type input "4"
type textarea "x"
type input "45"
type textarea "x"
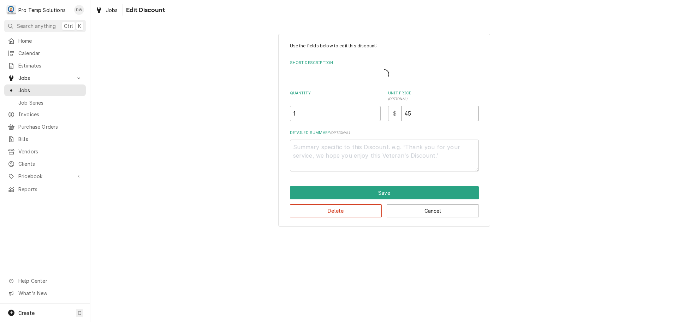
type input "459"
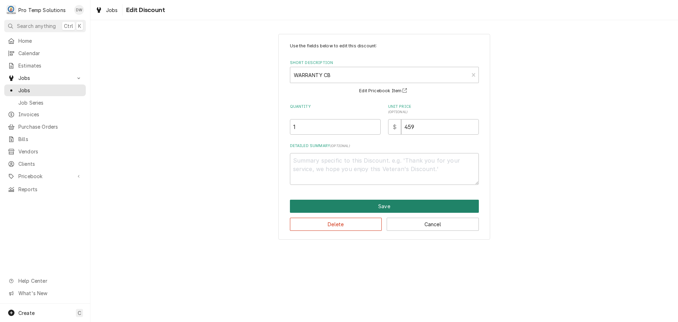
click at [380, 208] on button "Save" at bounding box center [384, 205] width 189 height 13
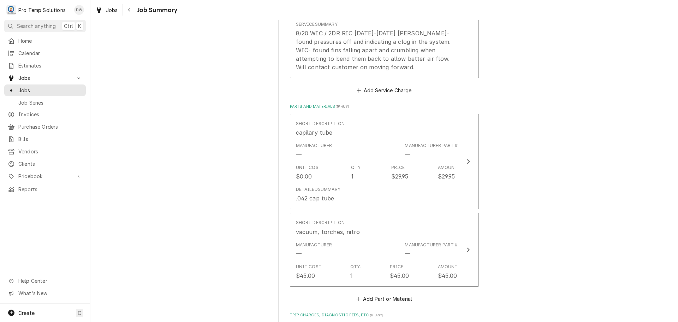
scroll to position [373, 0]
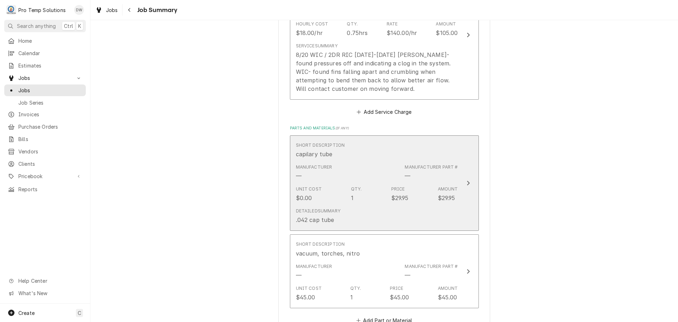
click at [466, 186] on icon "Update Line Item" at bounding box center [468, 183] width 4 height 6
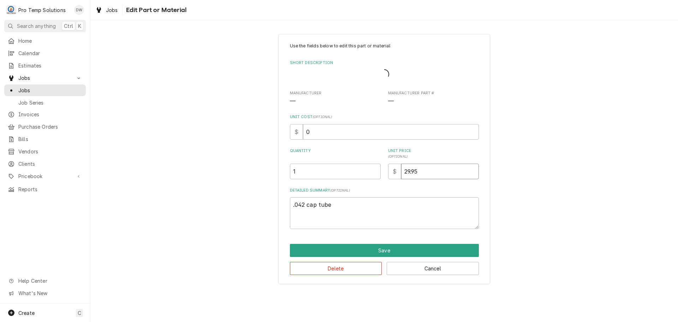
click at [423, 174] on input "29.95" at bounding box center [440, 171] width 78 height 16
type textarea "x"
type input "29.9"
type textarea "x"
type input "29"
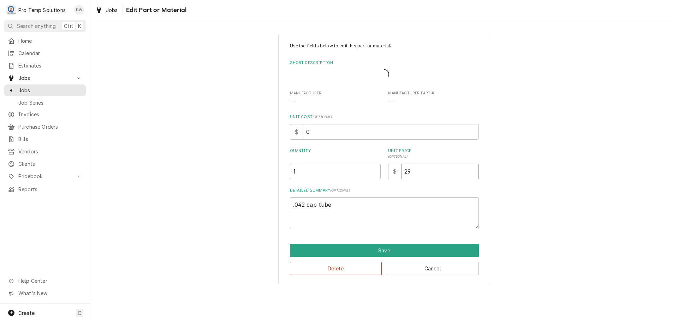
type textarea "x"
type input "2"
type textarea "x"
type input "3"
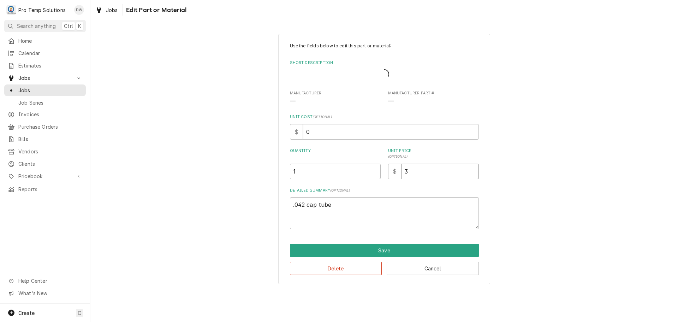
type textarea "x"
type input "30"
type textarea "x"
type input "30.0"
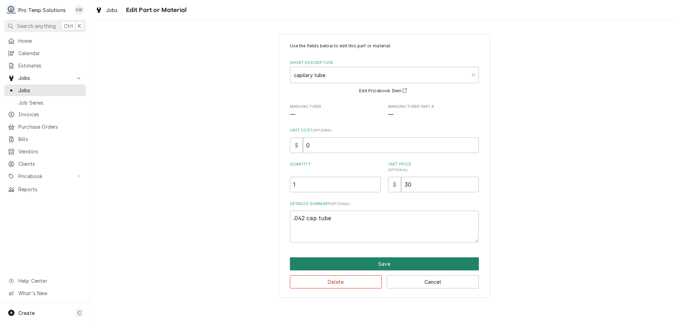
click at [386, 260] on button "Save" at bounding box center [384, 263] width 189 height 13
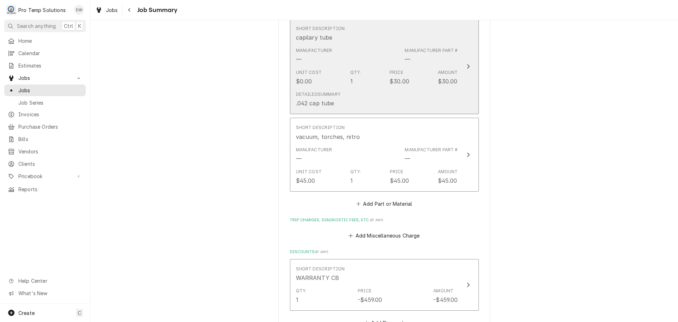
scroll to position [550, 0]
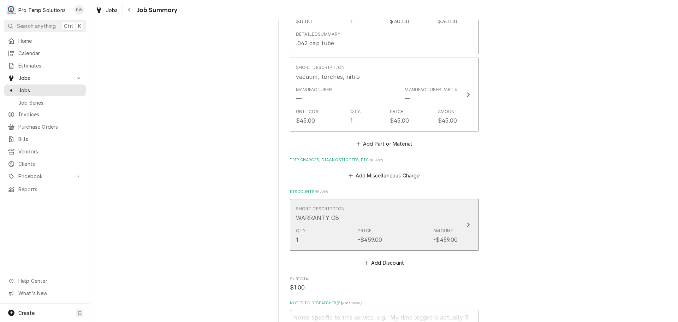
click at [467, 227] on icon "Update Line Item" at bounding box center [468, 224] width 3 height 5
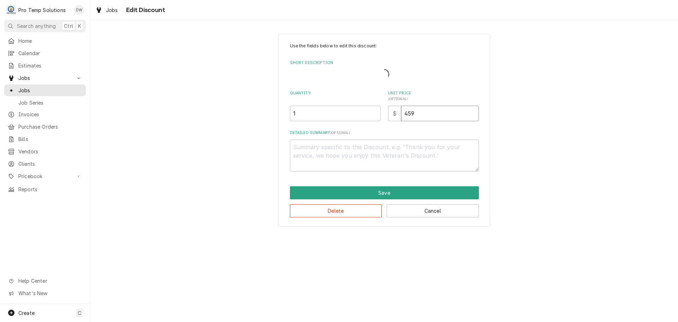
click at [420, 111] on input "459" at bounding box center [440, 114] width 78 height 16
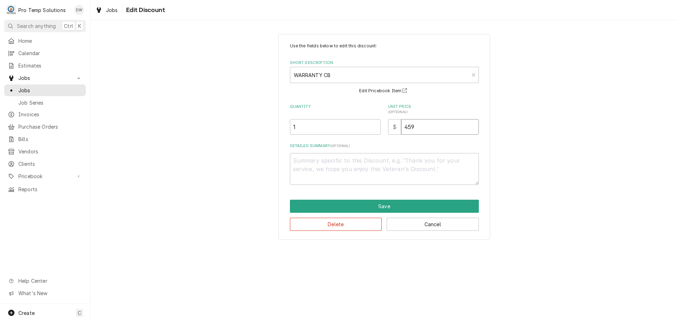
click at [418, 129] on input "459" at bounding box center [440, 127] width 78 height 16
type textarea "x"
type input "45"
type textarea "x"
type input "4"
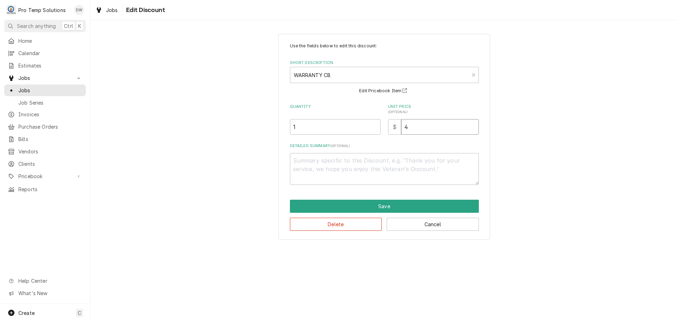
type textarea "x"
type input "46"
type textarea "x"
type input "460"
click at [357, 159] on textarea "Detailed Summary ( optional )" at bounding box center [384, 169] width 189 height 32
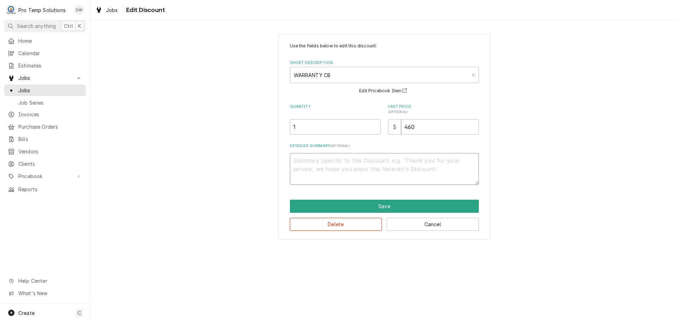
type textarea "x"
type textarea "W"
type textarea "x"
type textarea "WA"
type textarea "x"
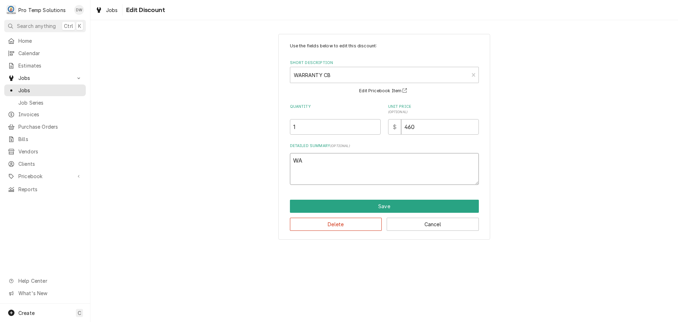
type textarea "WAR"
type textarea "x"
type textarea "WARR"
type textarea "x"
type textarea "WARRA"
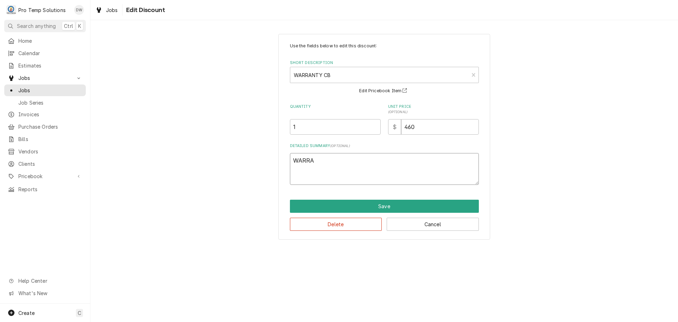
type textarea "x"
type textarea "WARRAN"
type textarea "x"
type textarea "WARRANT"
type textarea "x"
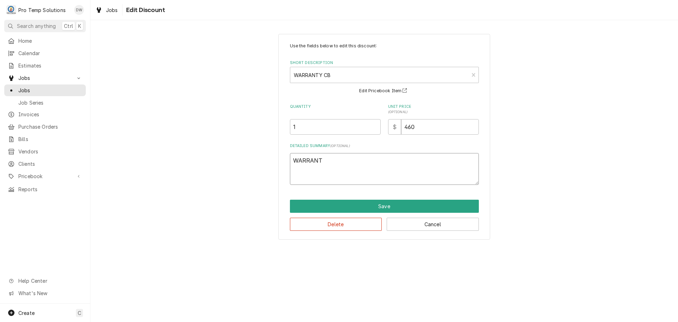
type textarea "WARRANTY"
type textarea "x"
type textarea "WARRANTY"
type textarea "x"
type textarea "WARRANTY C"
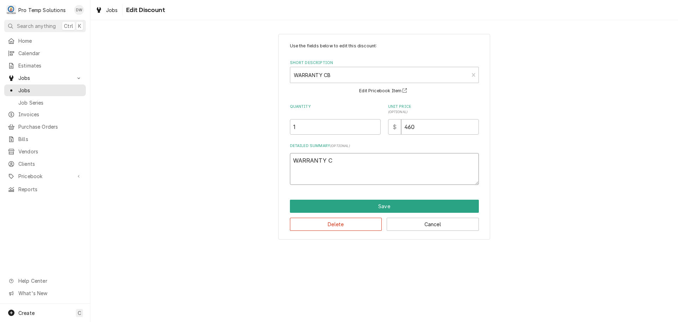
type textarea "x"
type textarea "WARRANTY CB"
type textarea "x"
type textarea "WARRANTY CB"
type textarea "x"
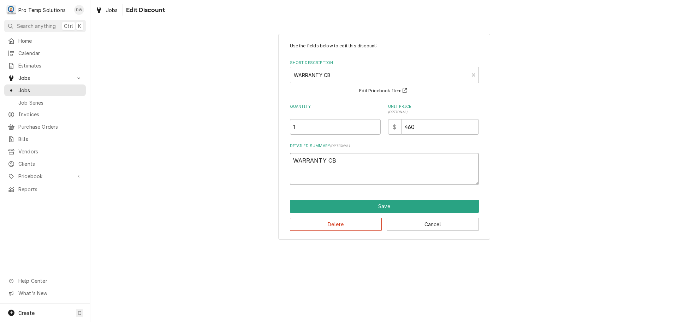
type textarea "WARRANTY CB R"
type textarea "x"
type textarea "WARRANTY CB R/"
type textarea "x"
type textarea "WARRANTY CB R/T"
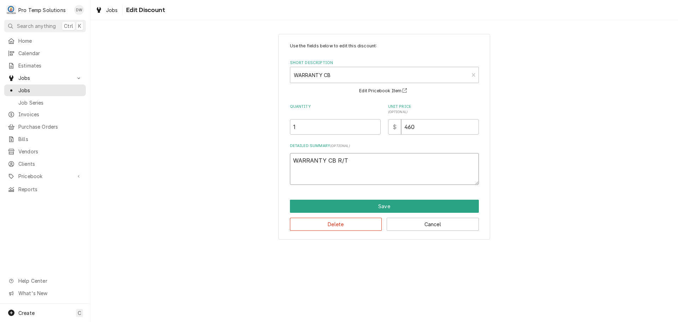
type textarea "x"
type textarea "WARRANTY CB R/T"
type textarea "x"
type textarea "WARRANTY CB R/T #"
type textarea "x"
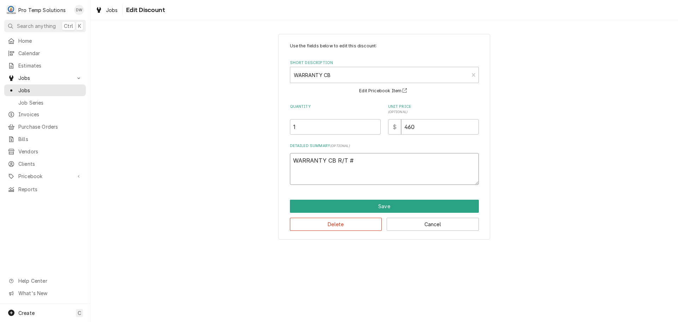
type textarea "WARRANTY CB R/T #0"
type textarea "x"
type textarea "WARRANTY CB R/T #08"
type textarea "x"
type textarea "WARRANTY CB R/T #081"
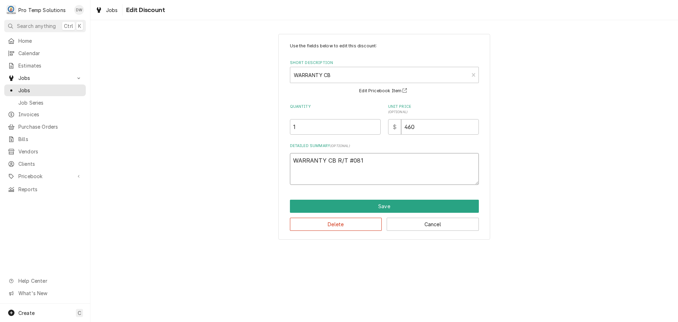
type textarea "x"
type textarea "WARRANTY CB R/T #0811"
type textarea "x"
type textarea "WARRANTY CB R/T #08112"
type textarea "x"
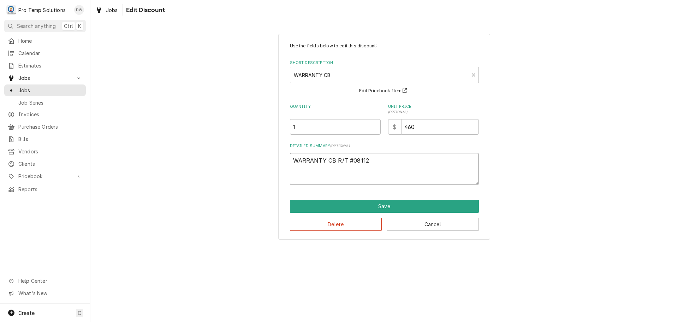
type textarea "WARRANTY CB R/T #081125"
type textarea "x"
type textarea "WARRANTY CB R/T #0811250"
type textarea "x"
type textarea "WARRANTY CB R/T #08112500"
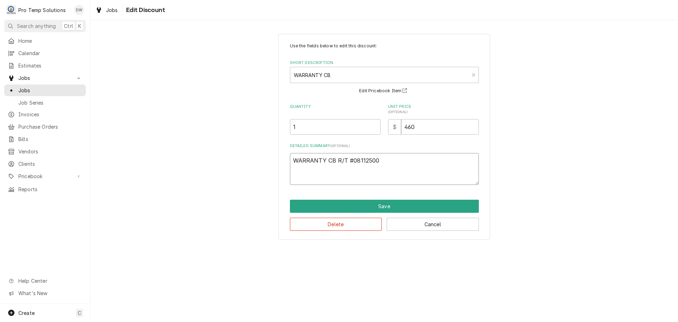
type textarea "x"
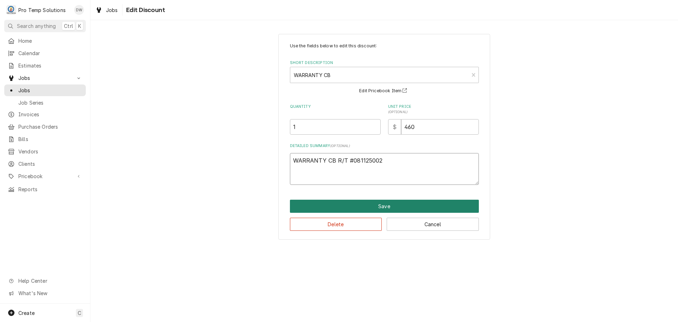
type textarea "WARRANTY CB R/T #081125002"
click at [371, 204] on button "Save" at bounding box center [384, 205] width 189 height 13
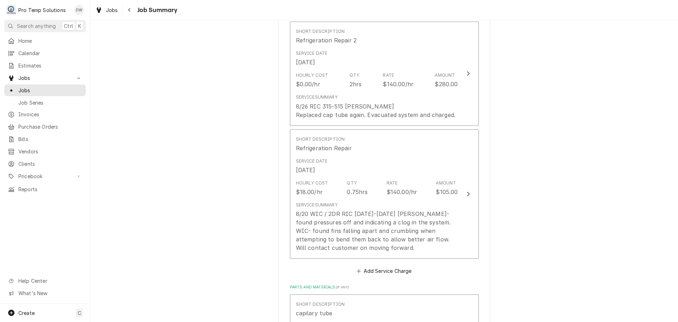
scroll to position [205, 0]
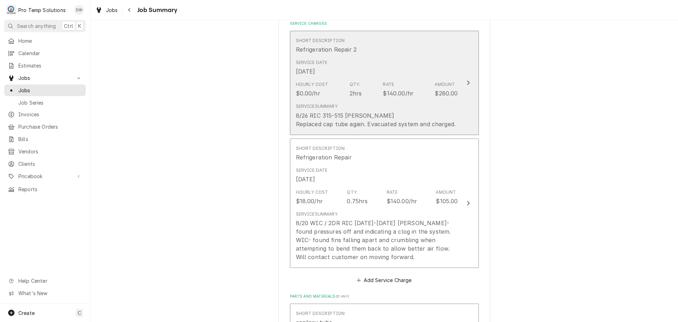
click at [466, 82] on icon "Update Line Item" at bounding box center [468, 83] width 4 height 6
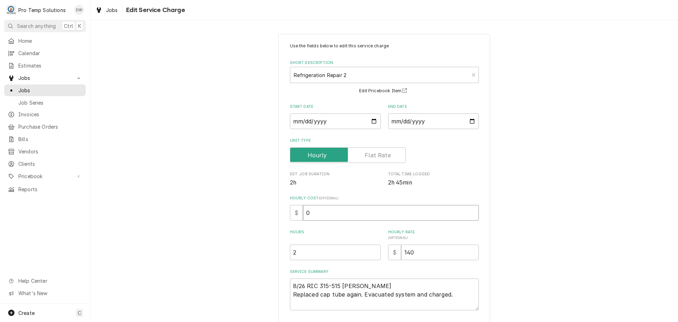
click at [312, 211] on input "0" at bounding box center [391, 213] width 176 height 16
type textarea "x"
type input "1"
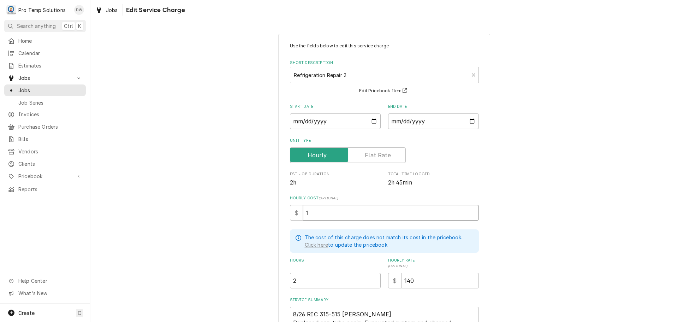
type textarea "x"
type input "18"
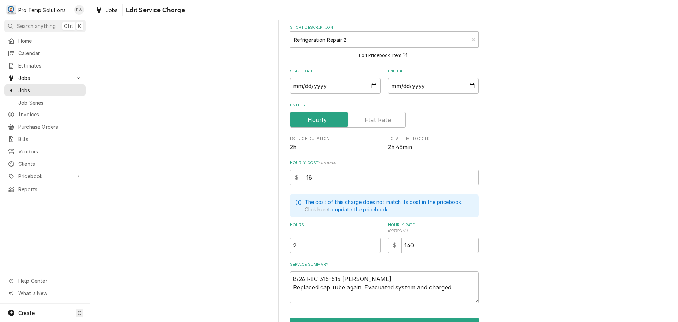
scroll to position [77, 0]
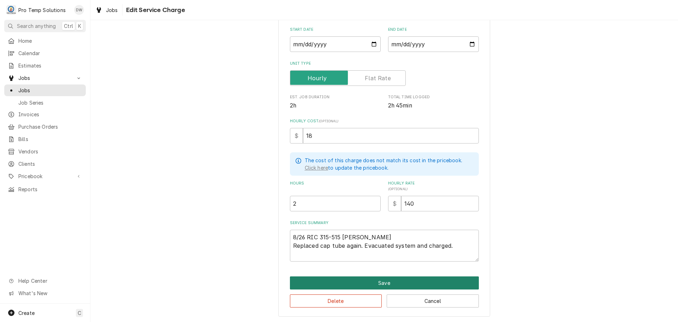
click at [385, 281] on button "Save" at bounding box center [384, 282] width 189 height 13
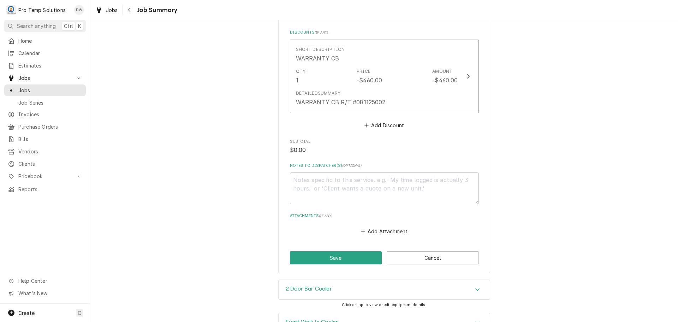
scroll to position [770, 0]
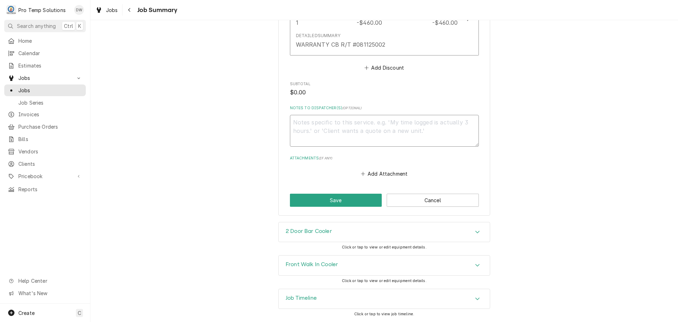
click at [313, 128] on textarea "Notes to Dispatcher(s) ( optional )" at bounding box center [384, 131] width 189 height 32
type textarea "x"
type textarea "#"
type textarea "x"
type textarea "#0"
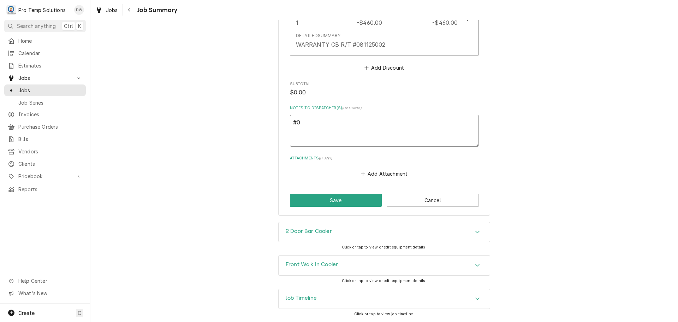
type textarea "x"
type textarea "#08"
type textarea "x"
type textarea "#082"
type textarea "x"
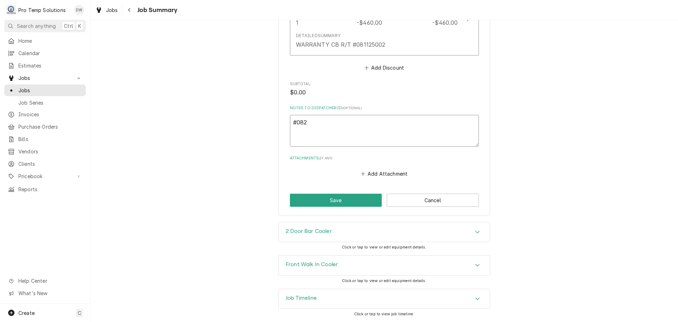
type textarea "#0826"
type textarea "x"
type textarea "#08262"
type textarea "x"
type textarea "#082625"
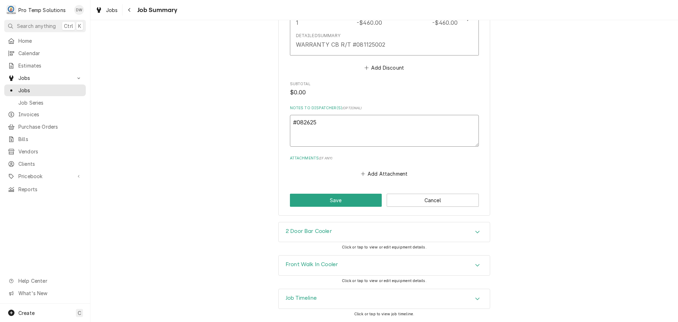
type textarea "x"
type textarea "#082625-"
type textarea "x"
type textarea "#082625-0"
type textarea "x"
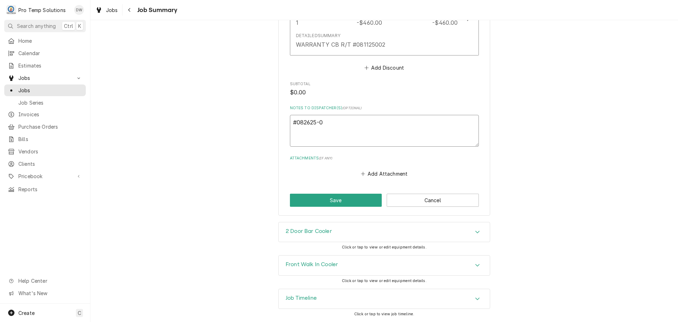
type textarea "#082625-06"
type textarea "x"
type textarea "#082625-06W"
type textarea "x"
type textarea "#082625-06W"
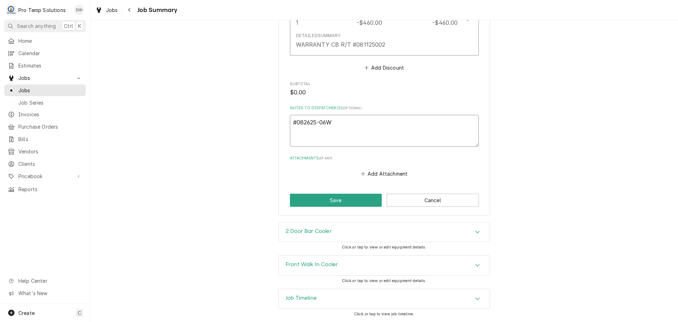
type textarea "x"
type textarea "#082625-06W L"
type textarea "x"
type textarea "#082625-06W LI"
type textarea "x"
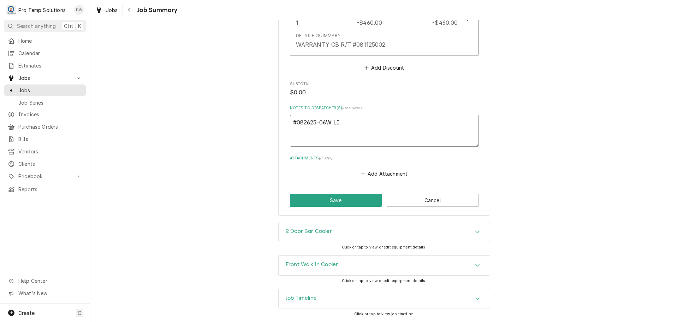
type textarea "#082625-06W LIM"
type textarea "x"
type textarea "#082625-06W LIME"
click at [376, 126] on textarea "#082625-06W LIME/RAL- 2DR RIC" at bounding box center [384, 131] width 189 height 32
click at [333, 205] on button "Save" at bounding box center [336, 199] width 92 height 13
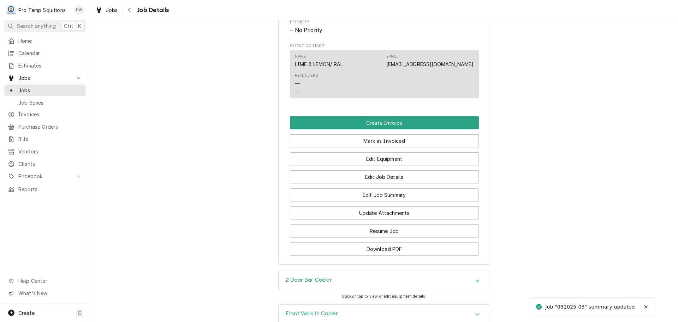
scroll to position [388, 0]
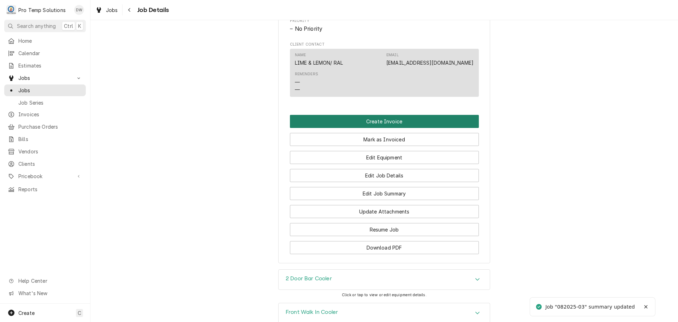
click at [373, 128] on button "Create Invoice" at bounding box center [384, 121] width 189 height 13
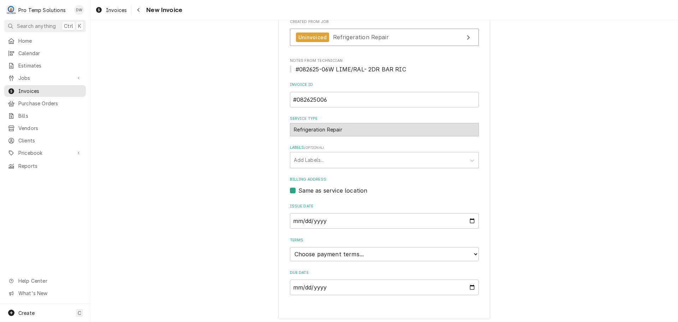
scroll to position [139, 0]
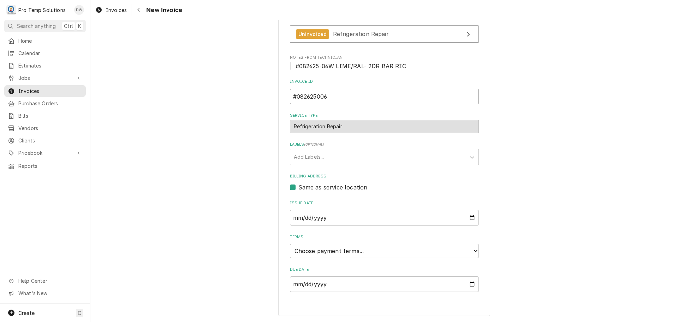
click at [334, 94] on input "#082625006" at bounding box center [384, 97] width 189 height 16
type input "#082625-06W"
click at [319, 247] on select "Choose payment terms... Same Day Net 7 Net 14 Net 21 Net 30 Net 45 Net 60 Net 90" at bounding box center [384, 251] width 189 height 14
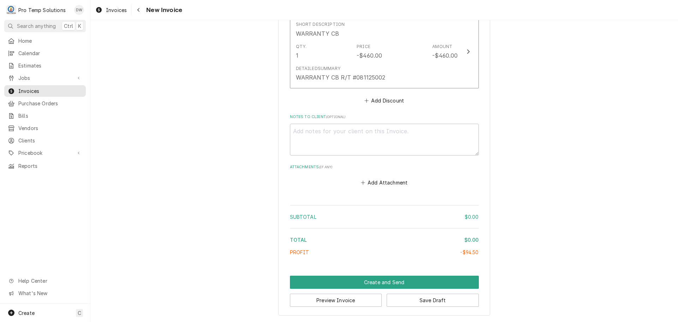
scroll to position [977, 0]
click at [309, 132] on textarea "Notes to Client ( optional )" at bounding box center [384, 140] width 189 height 32
type textarea "x"
type textarea "#"
type textarea "x"
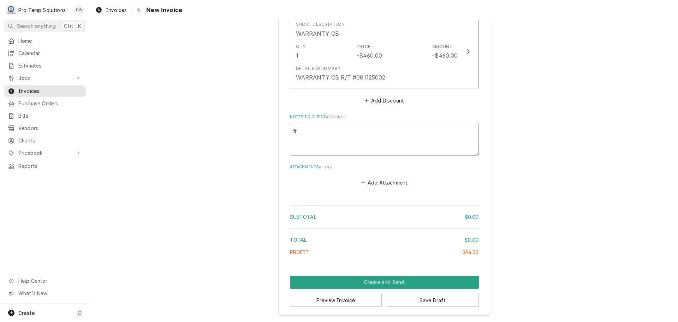
type textarea "#0"
type textarea "x"
type textarea "#08"
type textarea "x"
type textarea "#082"
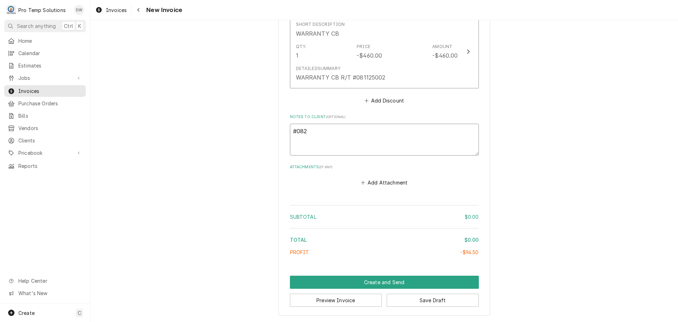
type textarea "x"
type textarea "#0826"
type textarea "x"
type textarea "#08262"
type textarea "x"
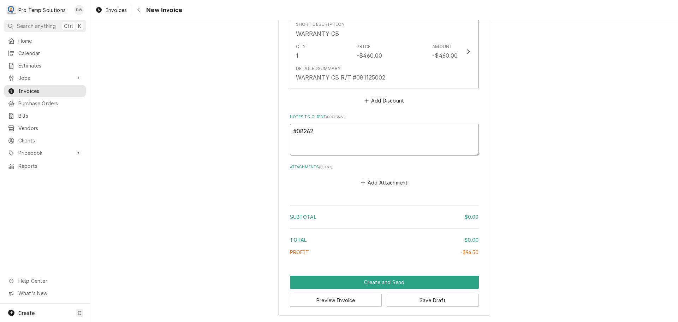
type textarea "#082625"
type textarea "x"
type textarea "#082625-"
type textarea "x"
type textarea "#082625-0"
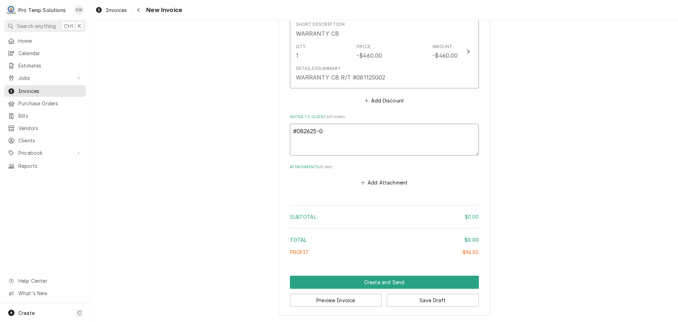
type textarea "x"
type textarea "#082625-06"
type textarea "x"
type textarea "#082625-06W"
type textarea "x"
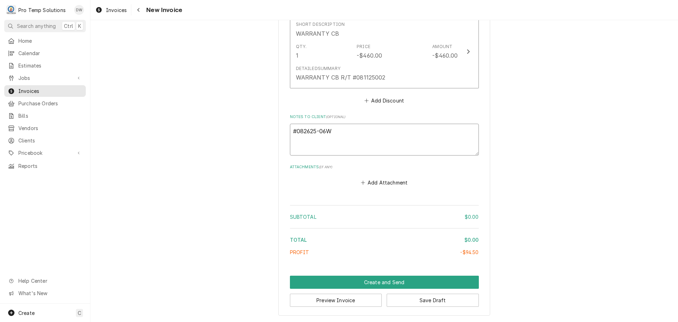
type textarea "#082625-06W"
type textarea "x"
type textarea "#082625-06W L"
type textarea "x"
type textarea "#082625-06W LI"
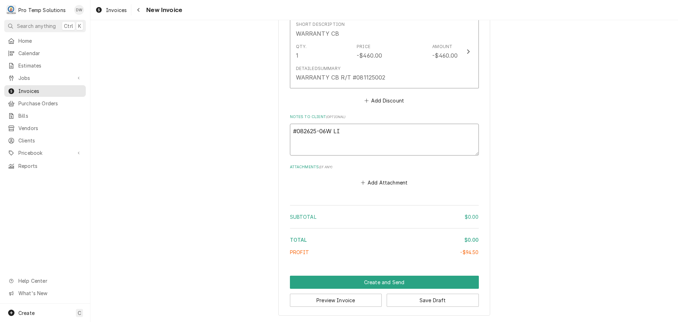
type textarea "x"
type textarea "#082625-06W LIM"
type textarea "x"
type textarea "#082625-06W LIME"
type textarea "x"
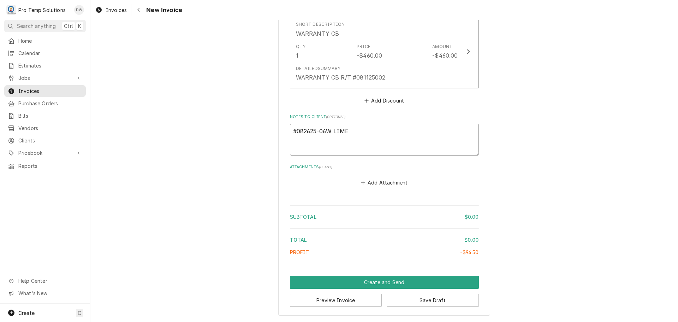
type textarea "#082625-06W LIME /"
type textarea "x"
type textarea "#082625-06W LIME /"
type textarea "x"
type textarea "#082625-06W LIME / R"
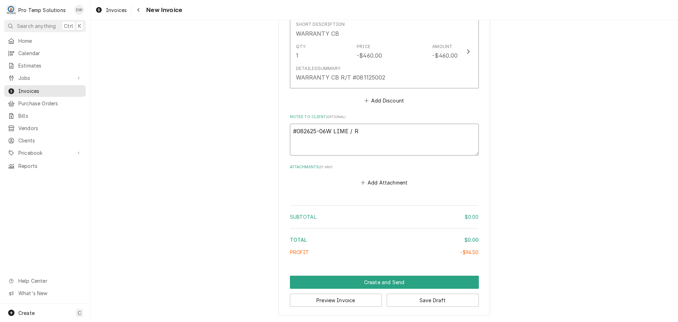
type textarea "x"
type textarea "#082625-06W LIME / RA"
type textarea "x"
type textarea "#082625-06W LIME / RAL"
type textarea "x"
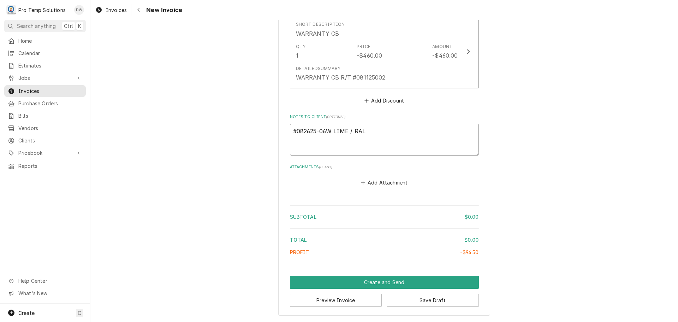
type textarea "#082625-06W LIME / RAL-"
type textarea "x"
type textarea "#082625-06W LIME / RAL-"
type textarea "x"
type textarea "#082625-06W LIME / RAL- 2"
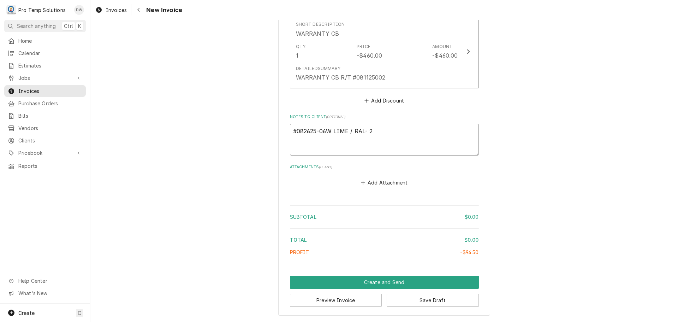
type textarea "x"
type textarea "#082625-06W LIME / RAL- 2D"
type textarea "x"
type textarea "#082625-06W LIME / RAL- 2DR"
type textarea "x"
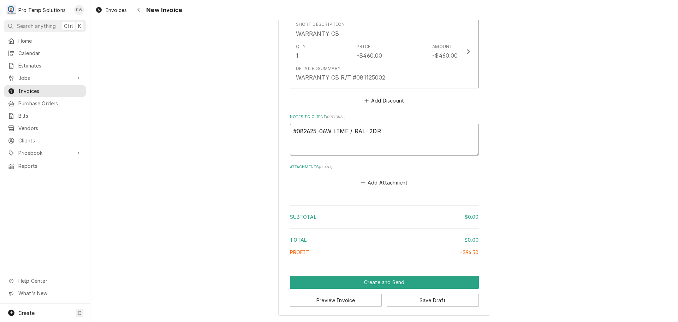
type textarea "#082625-06W LIME / RAL- 2DR"
type textarea "x"
type textarea "#082625-06W LIME / RAL- 2DR B"
type textarea "x"
type textarea "#082625-06W LIME / RAL- 2DR BA"
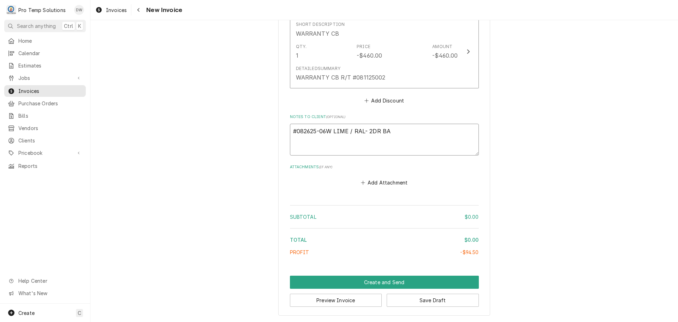
type textarea "x"
type textarea "#082625-06W LIME / RAL- 2DR BAR"
type textarea "x"
type textarea "#082625-06W LIME / RAL- 2DR BAR"
type textarea "x"
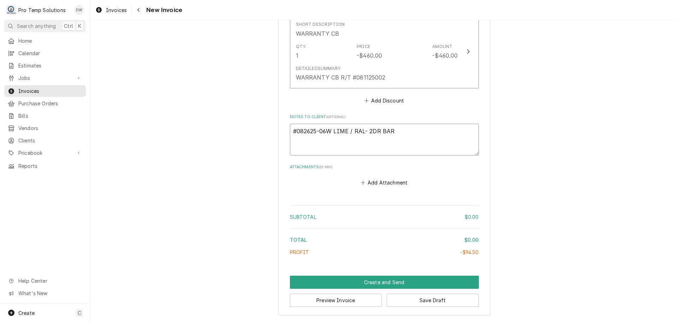
type textarea "#082625-06W LIME / RAL- 2DR BAR R"
type textarea "x"
type textarea "#082625-06W LIME / RAL- 2DR BAR RI"
type textarea "x"
type textarea "#082625-06W LIME / RAL- 2DR BAR RIC"
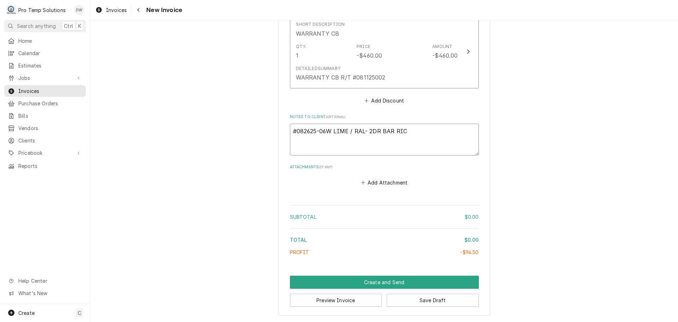
type textarea "x"
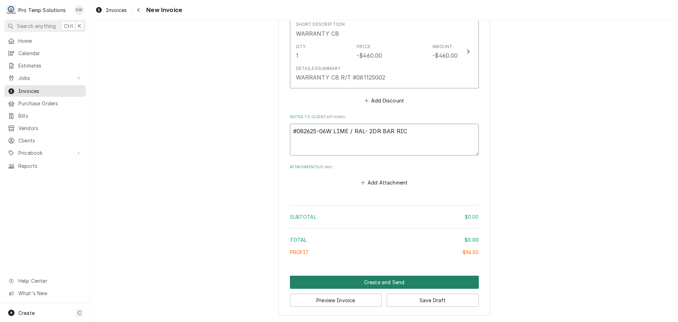
type textarea "#082625-06W LIME / RAL- 2DR BAR RIC"
click at [384, 282] on button "Create and Send" at bounding box center [384, 281] width 189 height 13
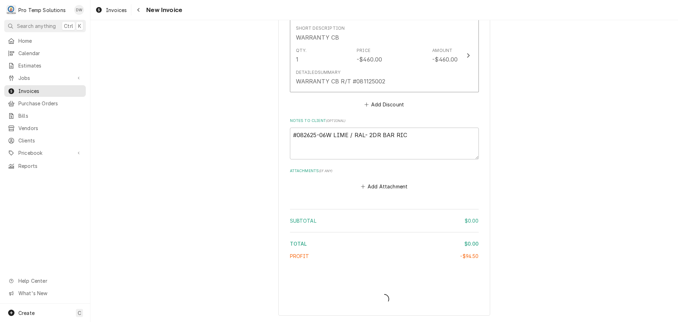
type textarea "x"
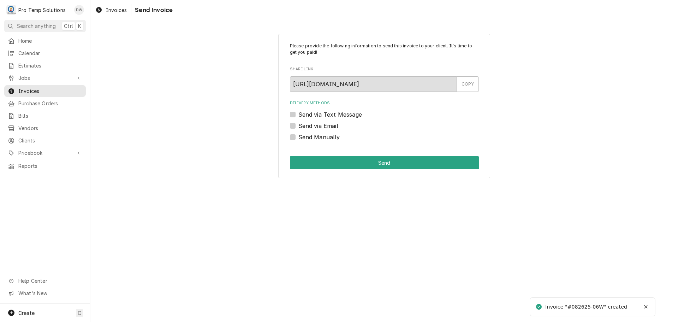
click at [298, 125] on label "Send via Email" at bounding box center [318, 125] width 40 height 8
click at [298, 125] on input "Send via Email" at bounding box center [392, 129] width 189 height 16
checkbox input "true"
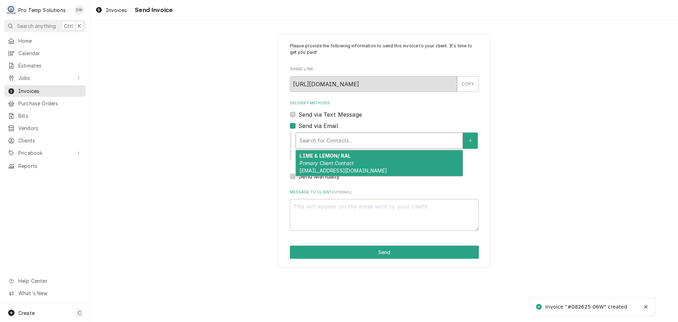
click at [363, 141] on div "Delivery Methods" at bounding box center [379, 140] width 160 height 13
click at [359, 159] on div "LIME & LEMON/ RAL Primary Client Contact [EMAIL_ADDRESS][DOMAIN_NAME]" at bounding box center [379, 163] width 167 height 26
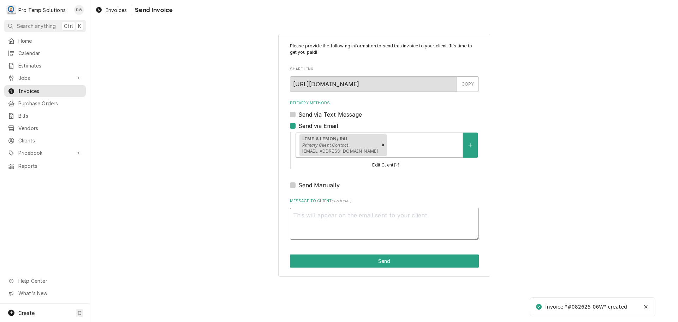
click at [326, 218] on textarea "Message to Client ( optional )" at bounding box center [384, 224] width 189 height 32
type textarea "x"
type textarea "#"
type textarea "x"
type textarea "#0"
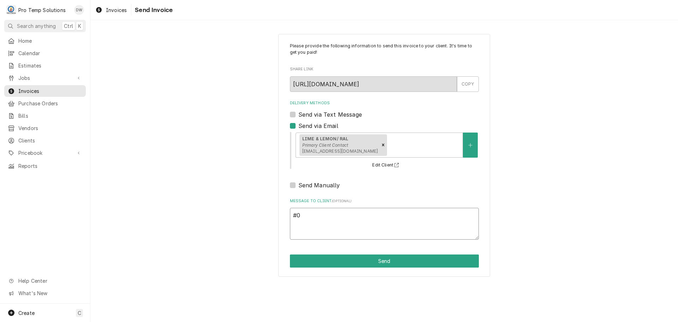
type textarea "x"
type textarea "#08"
type textarea "x"
type textarea "#082"
type textarea "x"
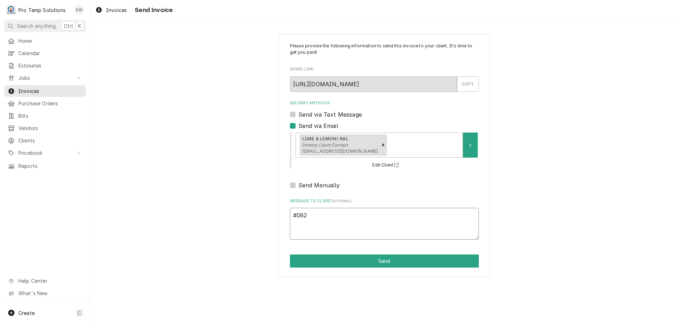
type textarea "#0826"
type textarea "x"
type textarea "#08262"
type textarea "x"
type textarea "#082625"
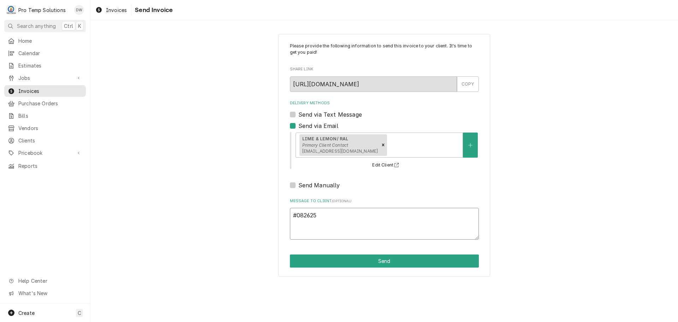
type textarea "x"
type textarea "#082625-"
type textarea "x"
type textarea "#082625-0"
type textarea "x"
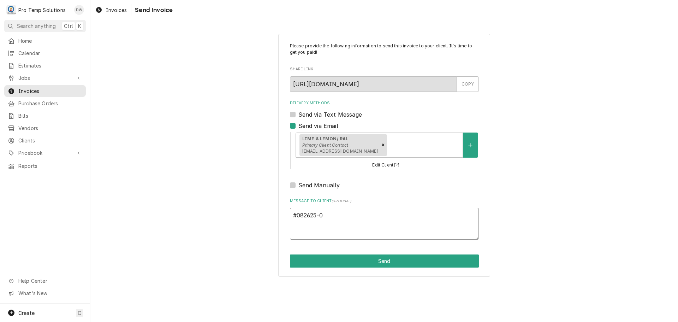
type textarea "#082625-06"
type textarea "x"
type textarea "#082625-06W"
type textarea "x"
type textarea "#082625-06W"
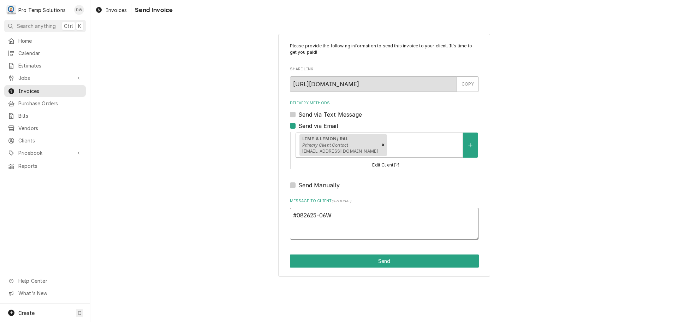
type textarea "x"
type textarea "#082625-06W L"
type textarea "x"
type textarea "#082625-06W LI"
type textarea "x"
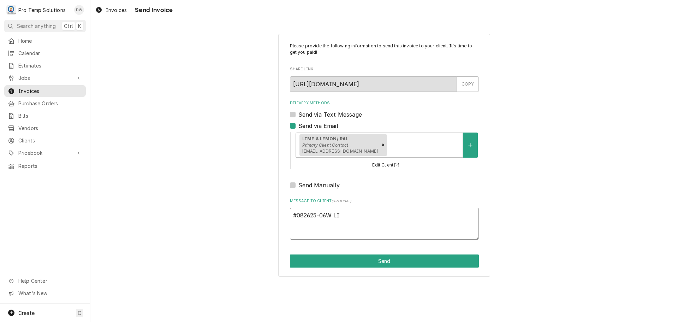
type textarea "#082625-06W LIM"
type textarea "x"
type textarea "#082625-06W LIME"
type textarea "x"
type textarea "#082625-06W LIME"
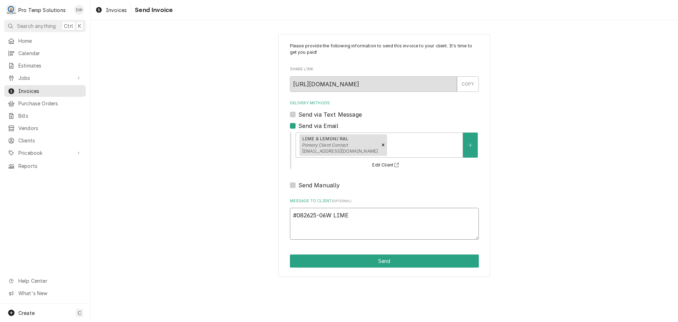
type textarea "x"
type textarea "#082625-06W LIME /"
type textarea "x"
type textarea "#082625-06W LIME /"
type textarea "x"
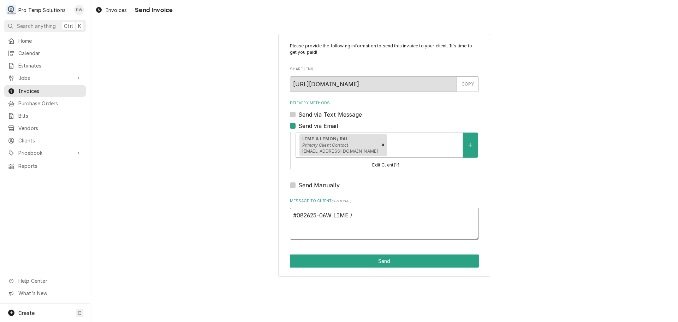
type textarea "#082625-06W LIME / R"
type textarea "x"
type textarea "#082625-06W LIME / RA"
type textarea "x"
type textarea "#082625-06W LIME / RAL"
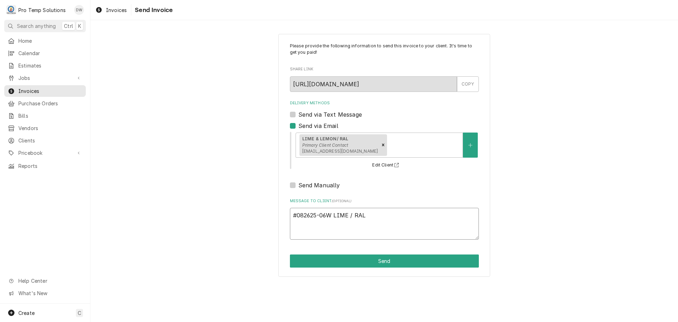
type textarea "x"
type textarea "#082625-06W LIME / RAL-"
type textarea "x"
type textarea "#082625-06W LIME / RAL-"
type textarea "x"
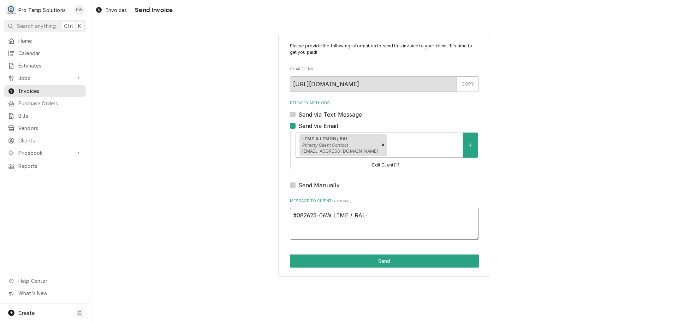
type textarea "#082625-06W LIME / RAL- 2"
type textarea "x"
type textarea "#082625-06W LIME / RAL- 2D"
type textarea "x"
type textarea "#082625-06W LIME / RAL- 2DR"
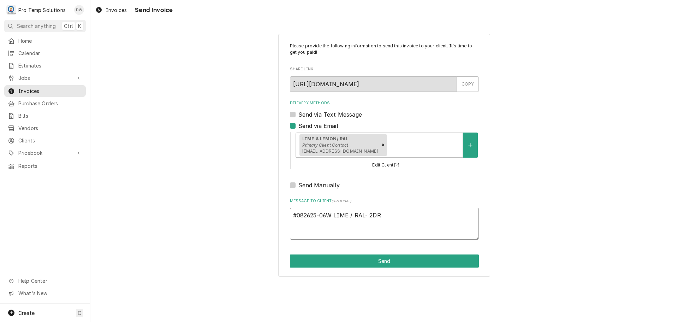
type textarea "x"
type textarea "#082625-06W LIME / RAL- 2DR B"
type textarea "x"
type textarea "#082625-06W LIME / RAL- 2DR BA"
type textarea "x"
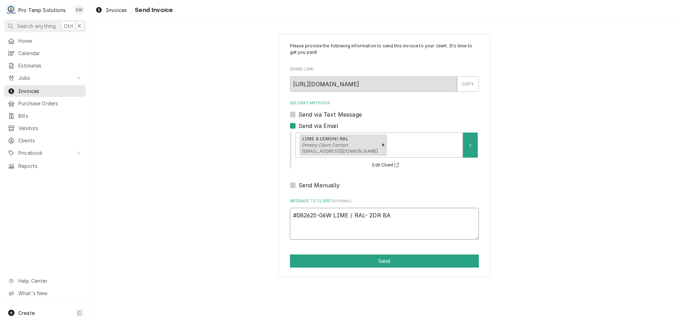
type textarea "#082625-06W LIME / RAL- 2DR BAR"
type textarea "x"
type textarea "#082625-06W LIME / RAL- 2DR BAR"
type textarea "x"
type textarea "#082625-06W LIME / RAL- 2DR BAR R"
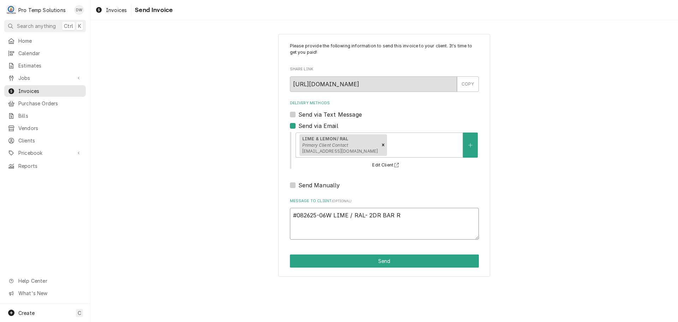
type textarea "x"
type textarea "#082625-06W LIME / RAL- 2DR BAR RI"
type textarea "x"
type textarea "#082625-06W LIME / RAL- 2DR BAR RIC"
click at [387, 256] on button "Send" at bounding box center [384, 260] width 189 height 13
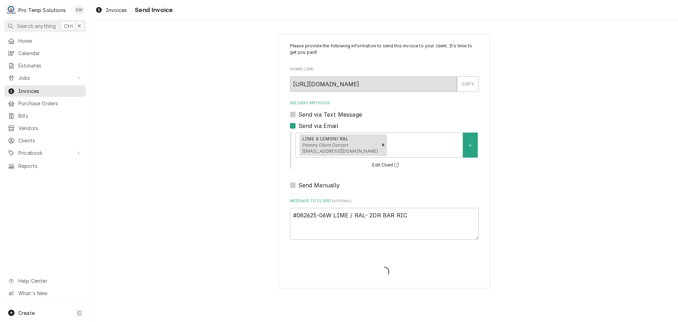
type textarea "x"
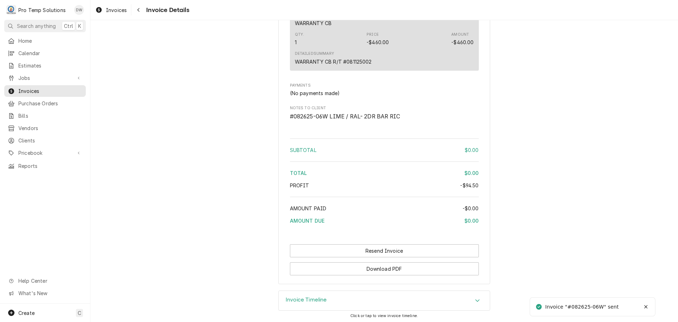
scroll to position [843, 0]
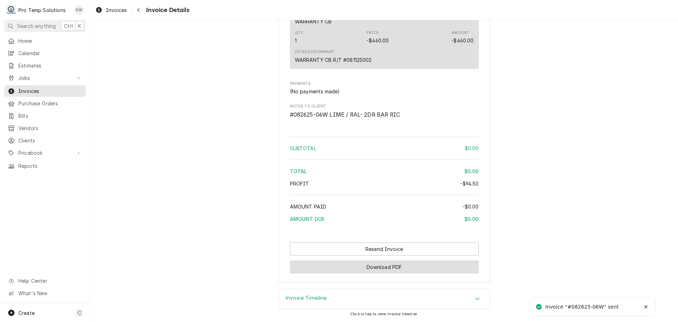
click at [374, 268] on button "Download PDF" at bounding box center [384, 266] width 189 height 13
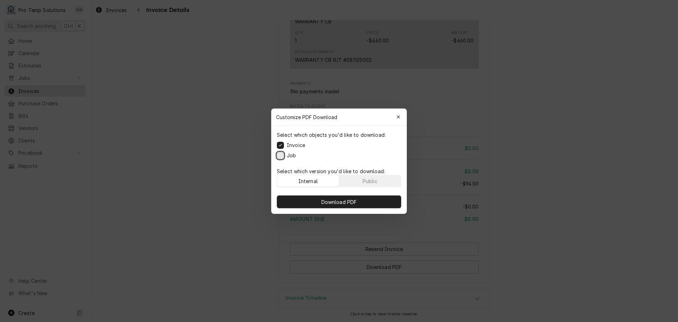
click at [281, 154] on button "Job" at bounding box center [280, 154] width 7 height 7
click at [335, 199] on span "Download PDF" at bounding box center [339, 201] width 38 height 7
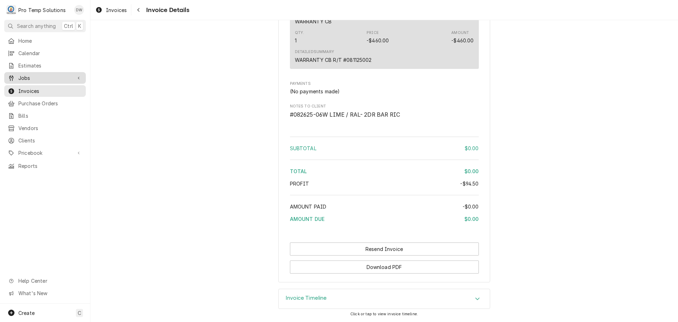
click at [23, 75] on span "Jobs" at bounding box center [44, 77] width 53 height 7
